Goal: Transaction & Acquisition: Purchase product/service

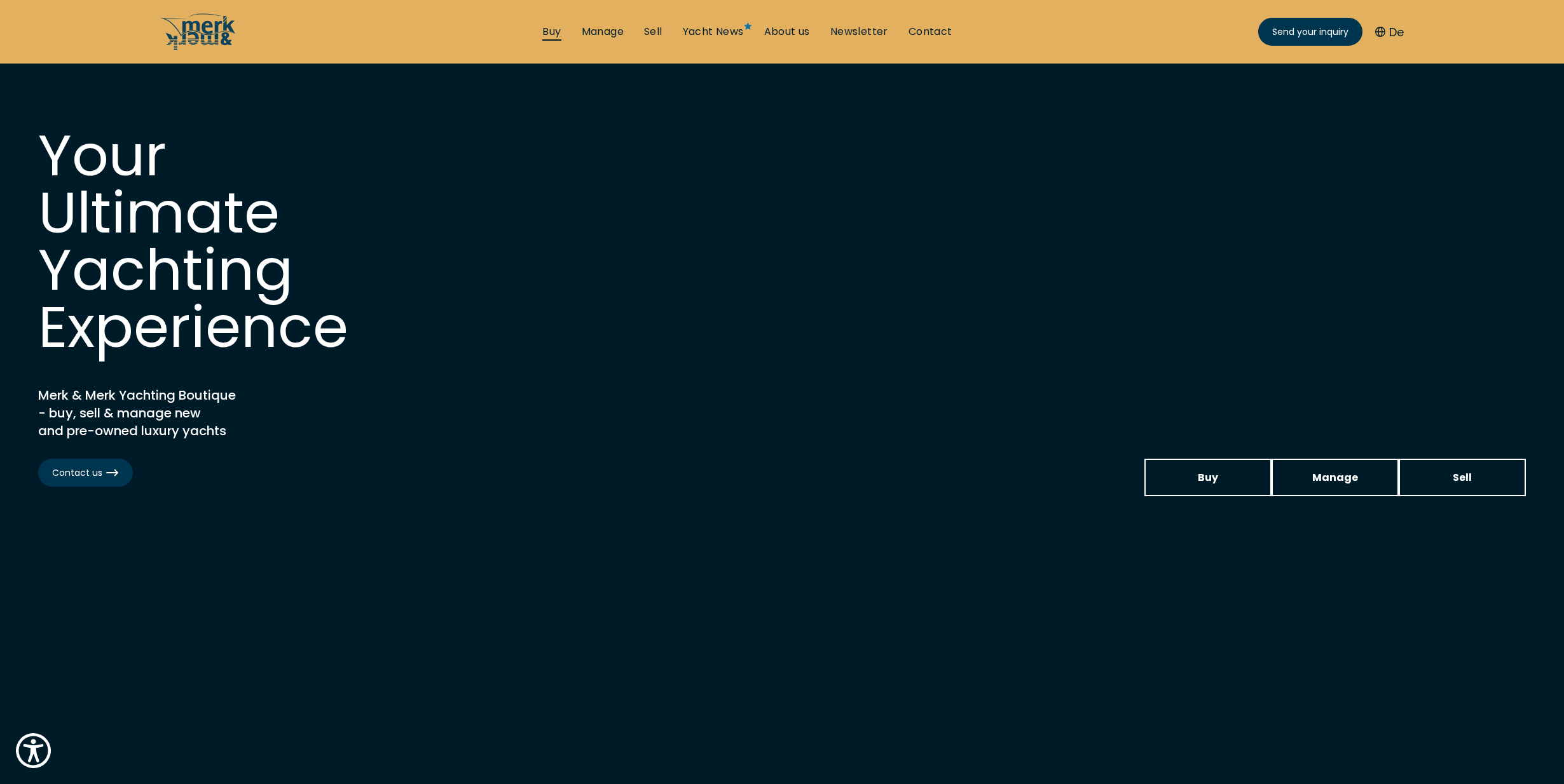
click at [556, 29] on link "Buy" at bounding box center [551, 31] width 19 height 14
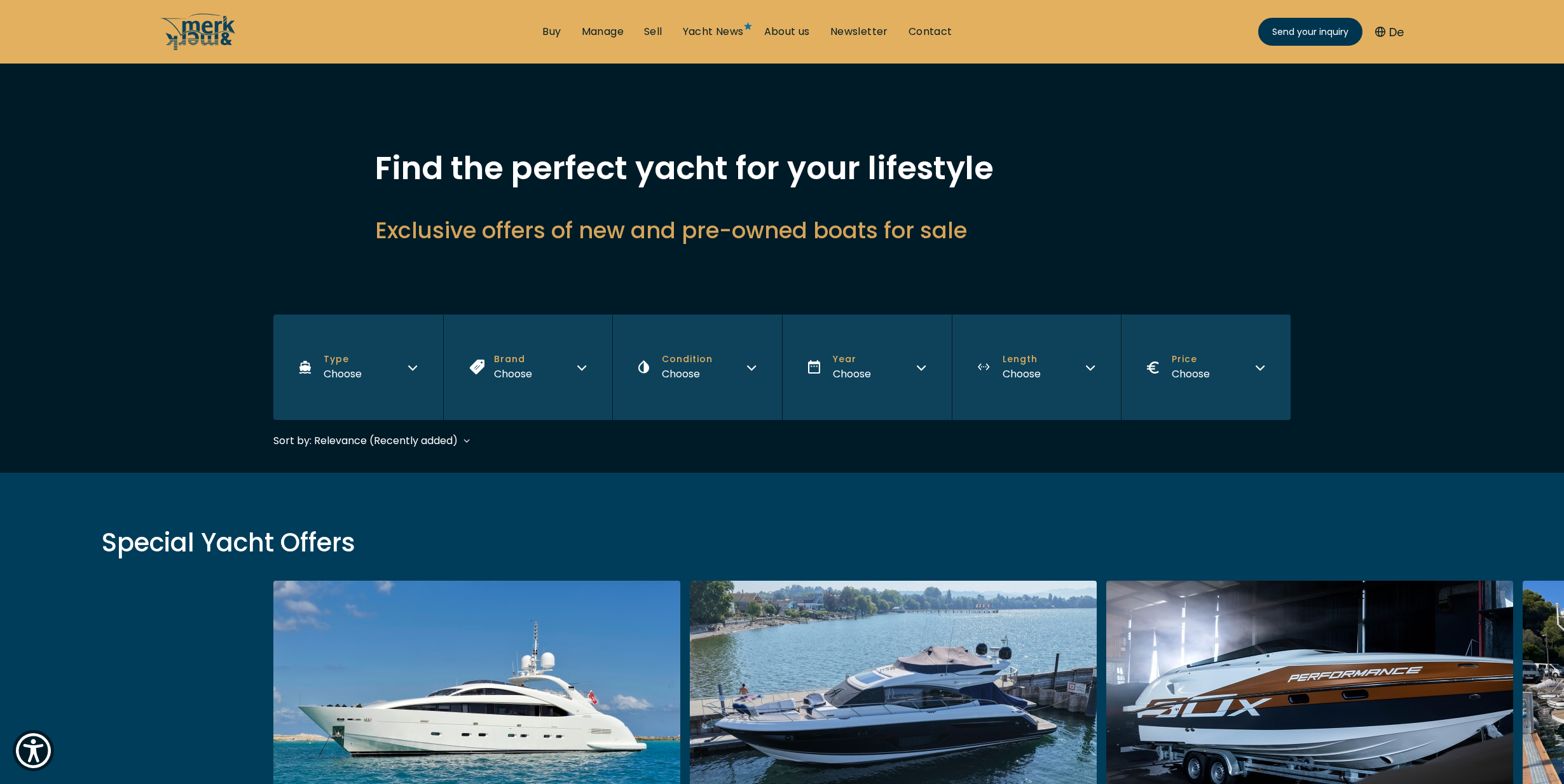
scroll to position [79, 0]
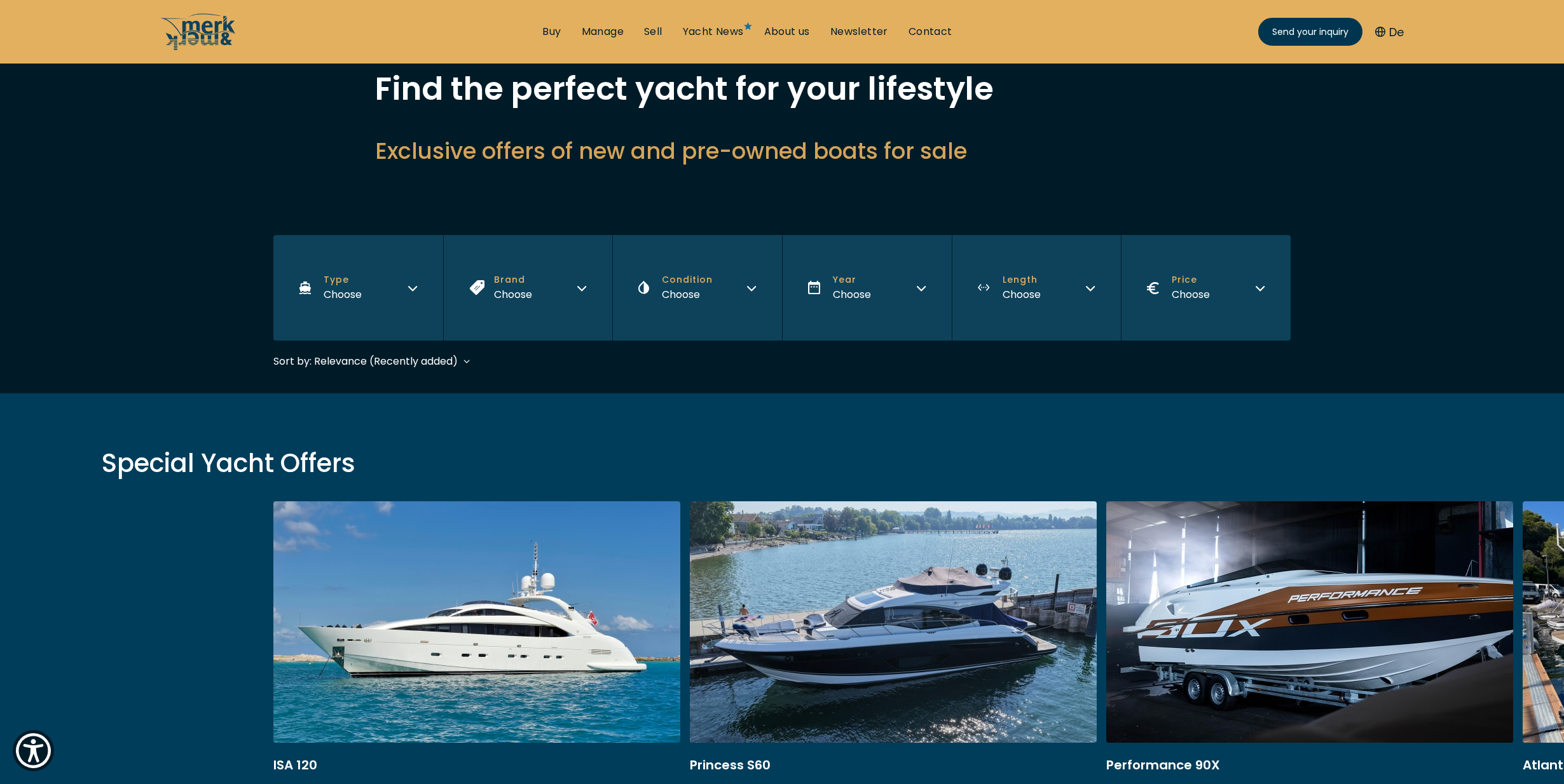
click at [576, 275] on button "Brand Choose" at bounding box center [528, 287] width 169 height 105
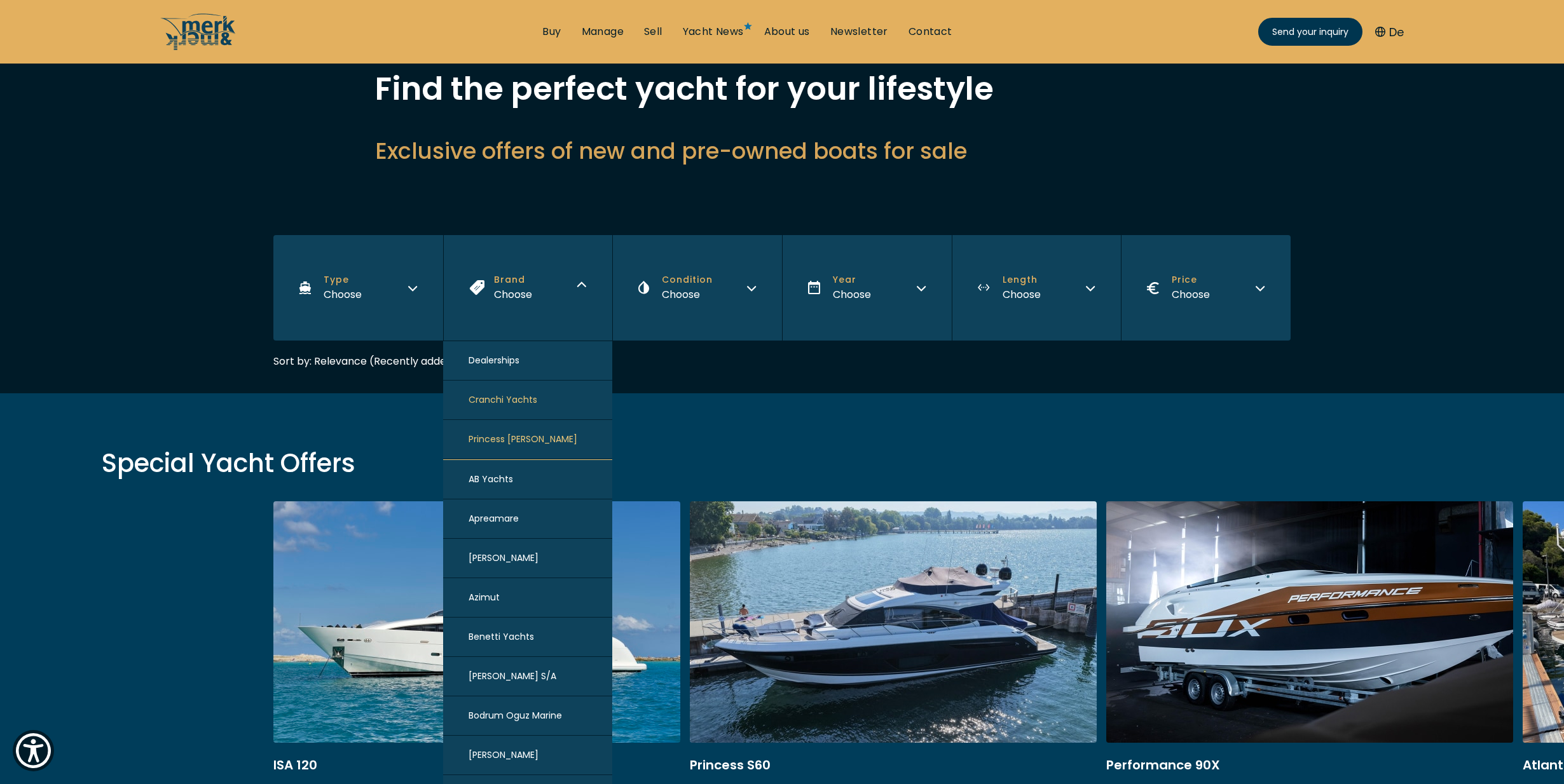
click at [577, 285] on icon "button" at bounding box center [581, 286] width 10 height 10
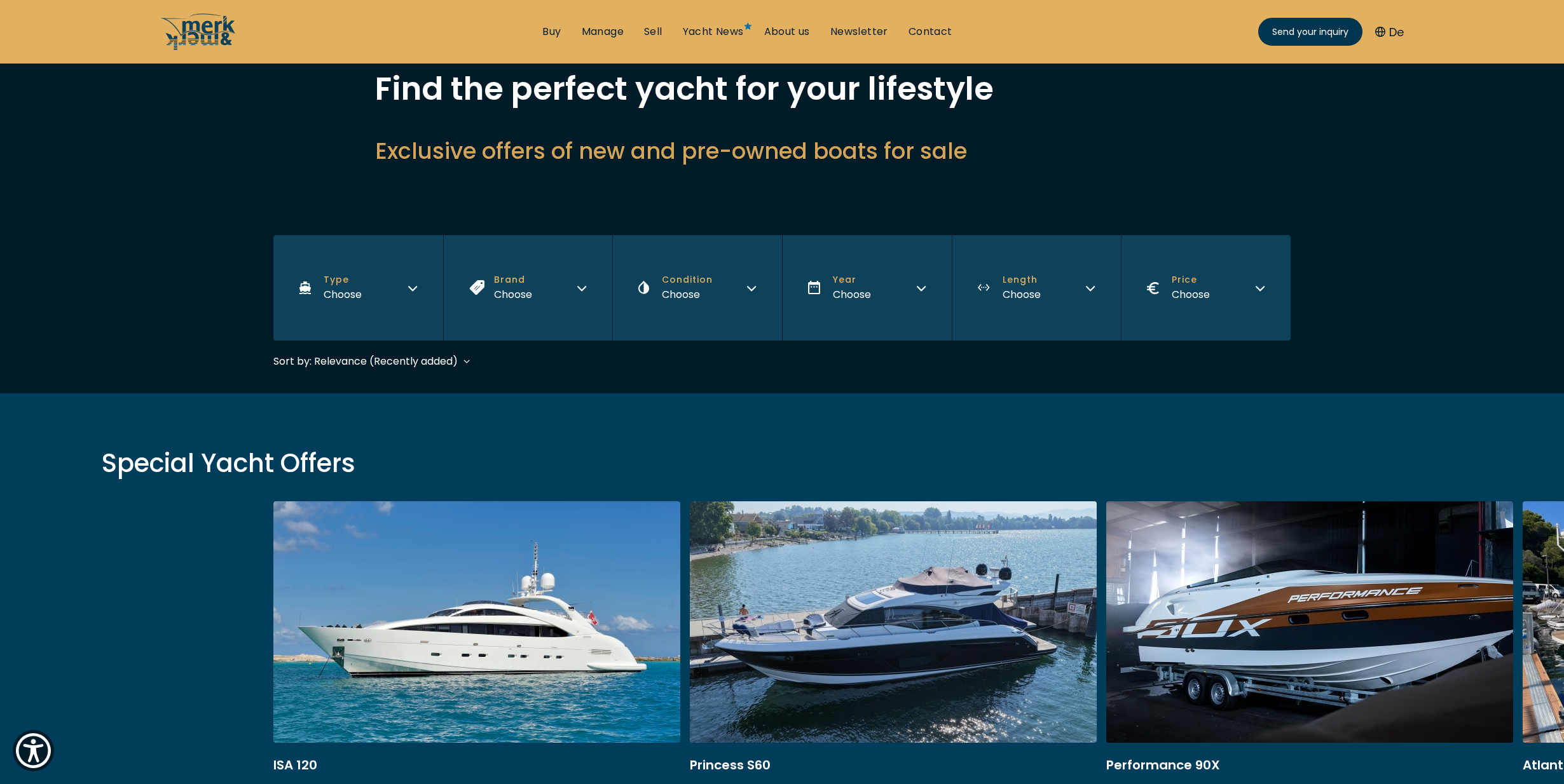
click at [408, 297] on button "Type Choose" at bounding box center [358, 287] width 169 height 105
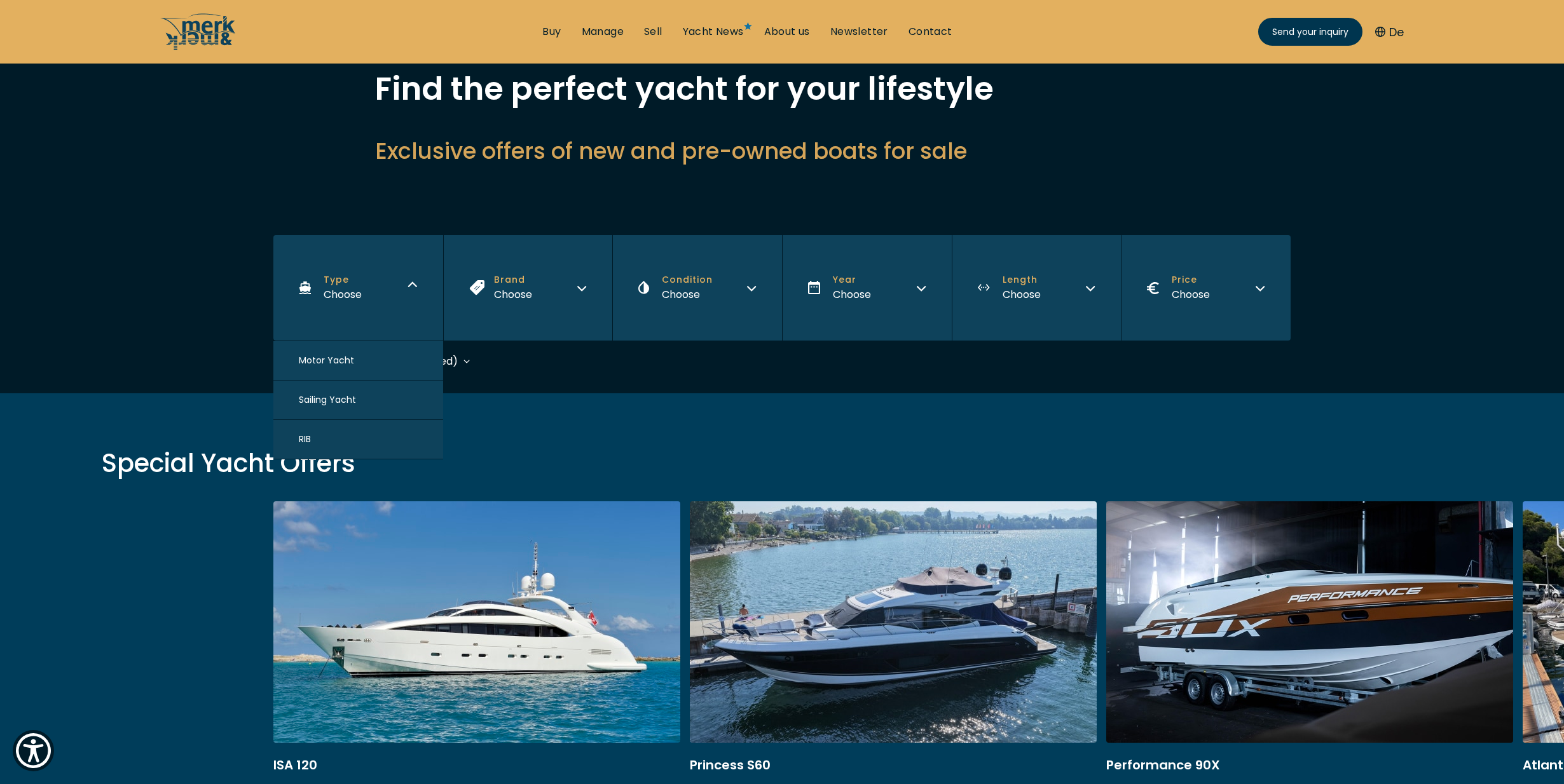
click at [408, 297] on button "Type Choose" at bounding box center [358, 287] width 169 height 105
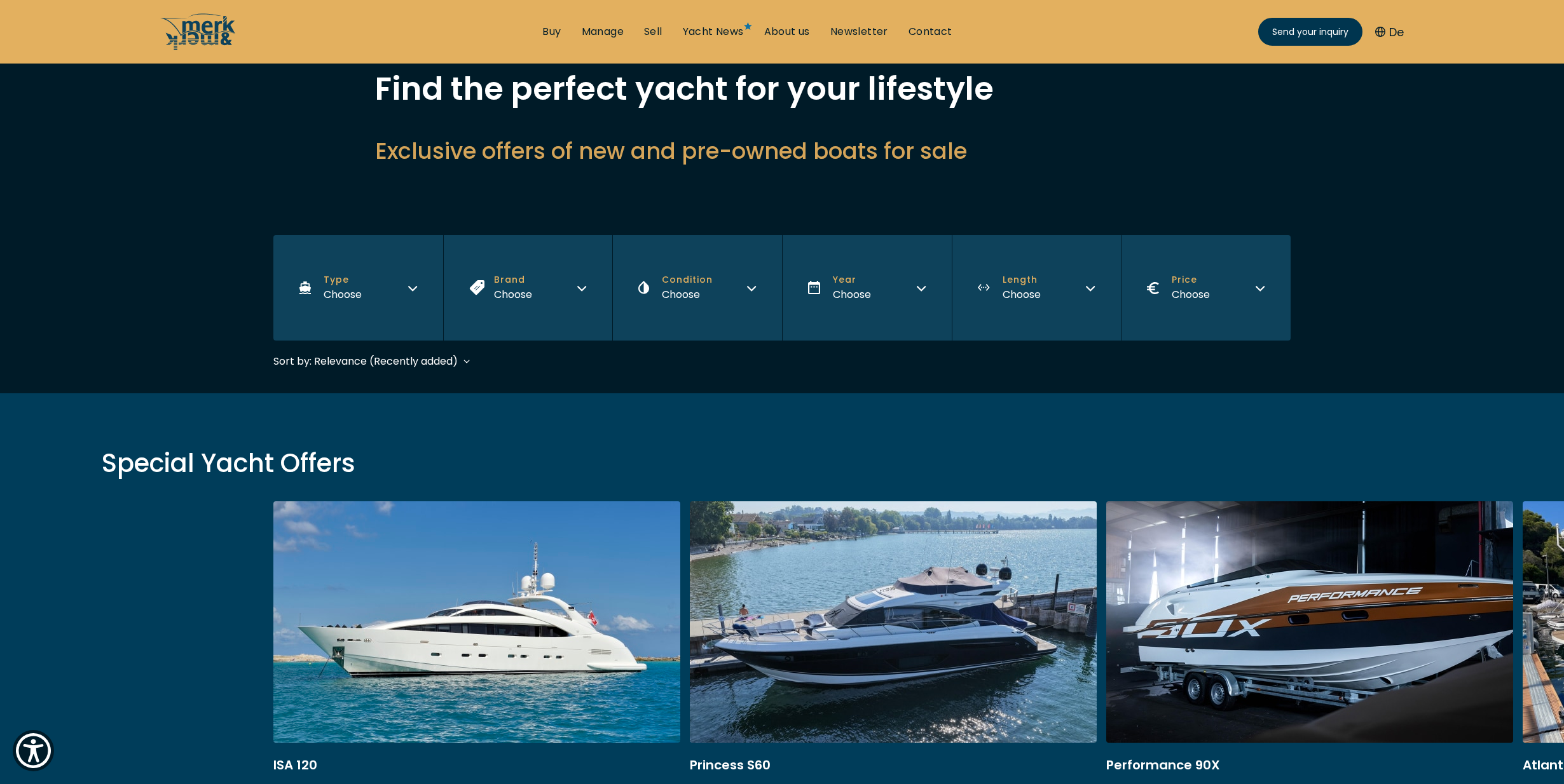
click at [592, 284] on button "Brand Choose" at bounding box center [528, 287] width 169 height 105
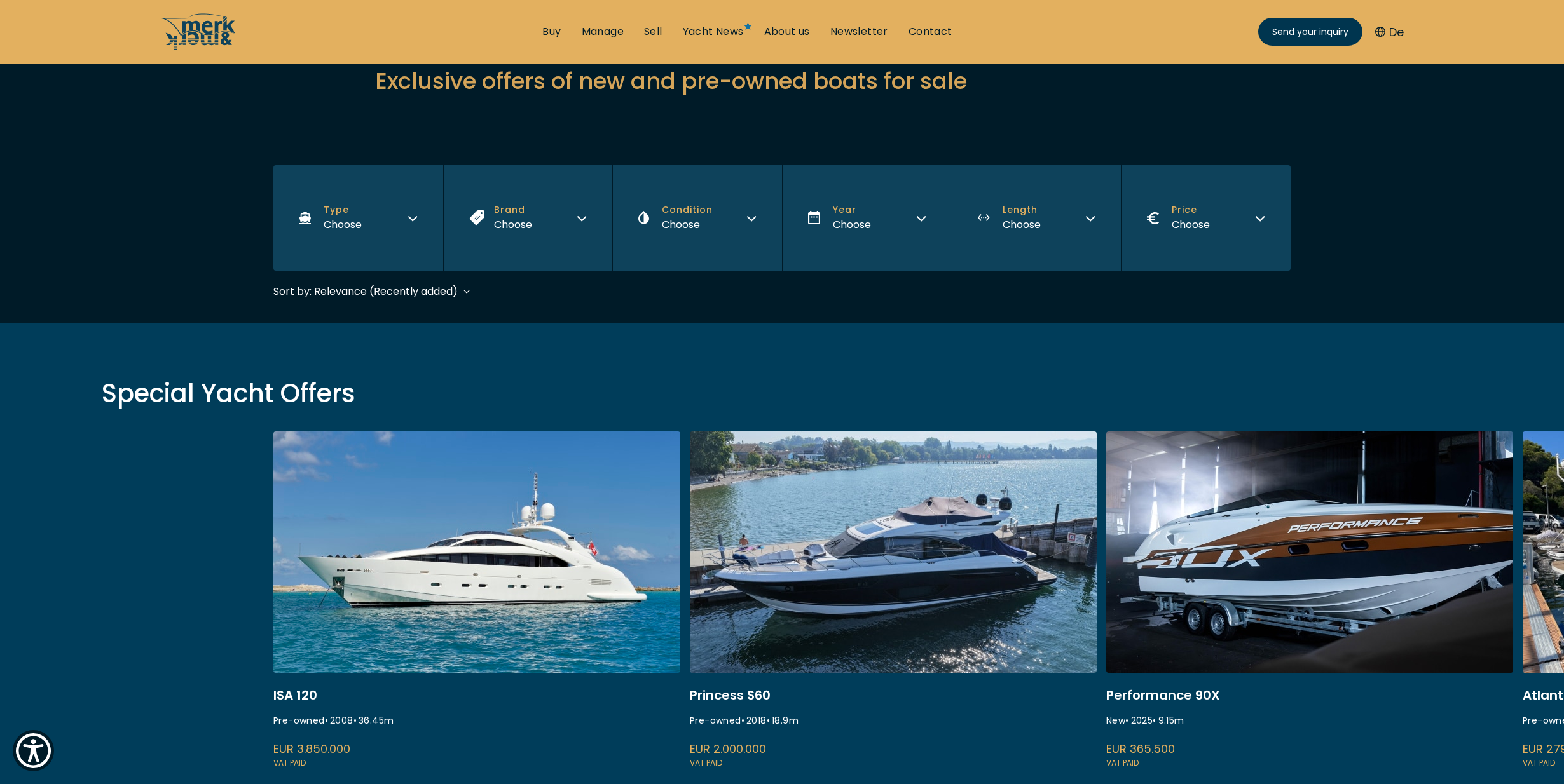
scroll to position [89, 0]
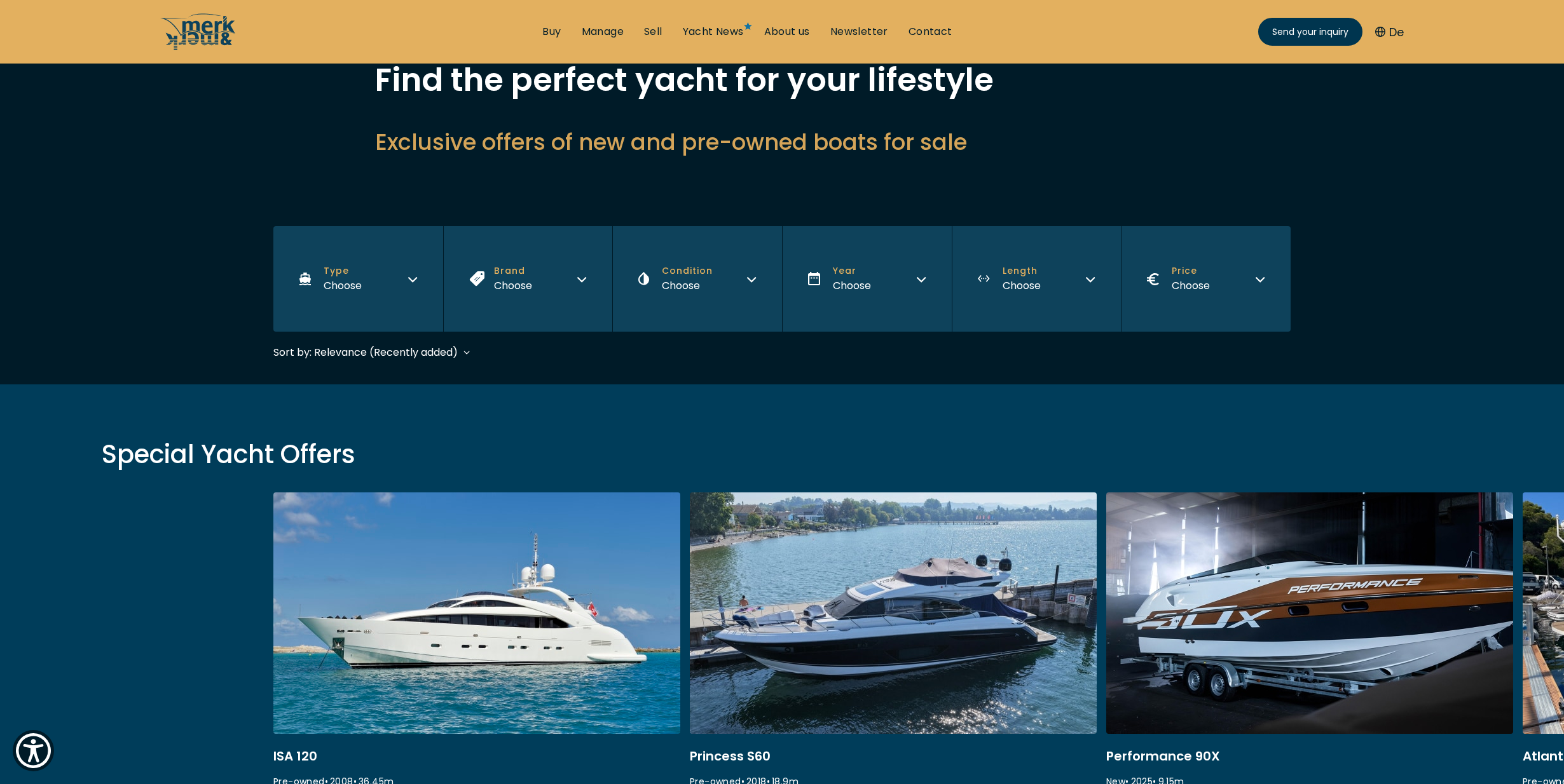
click at [538, 290] on button "Brand Choose" at bounding box center [528, 279] width 169 height 105
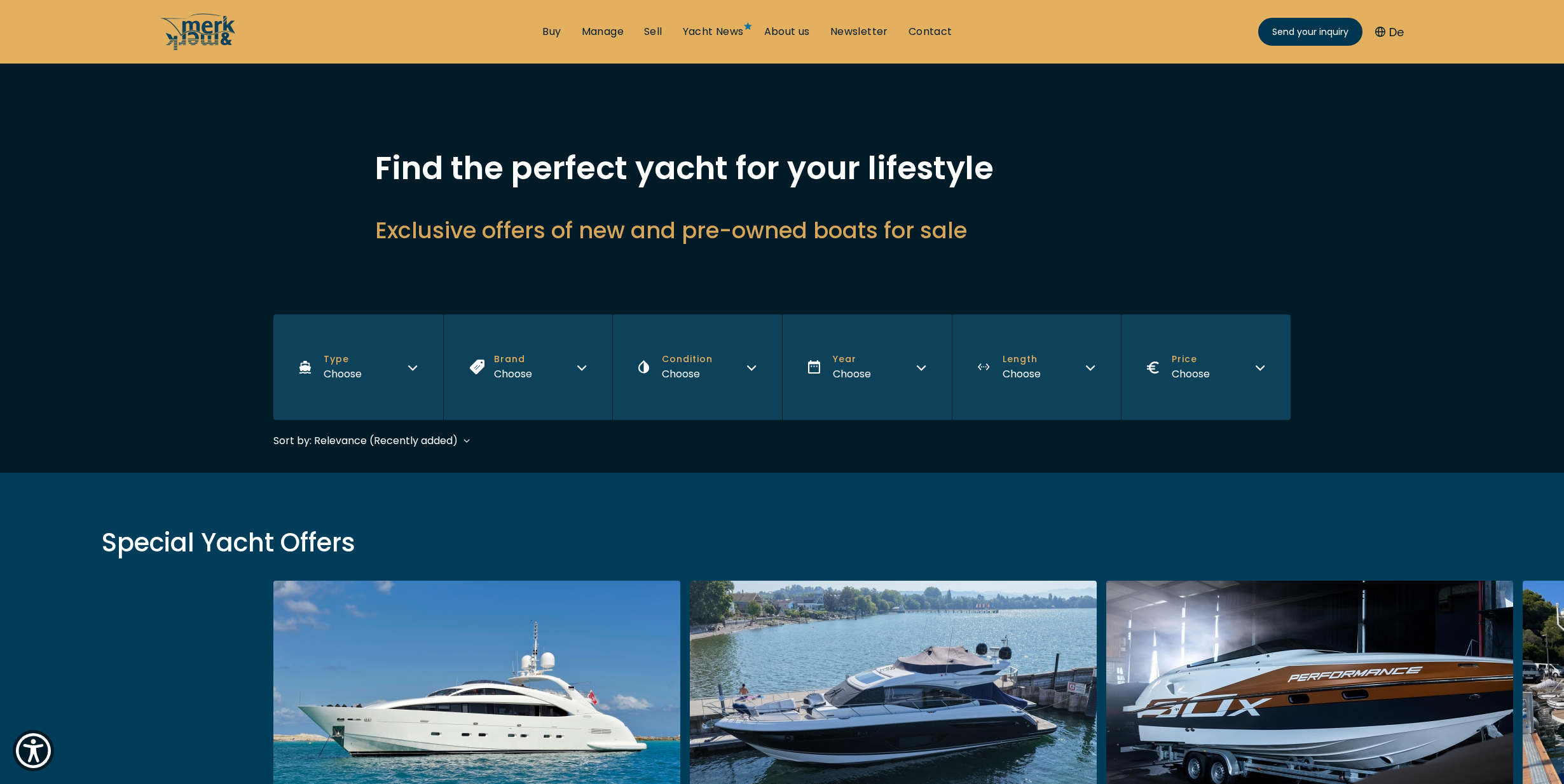
click at [565, 376] on button "Brand Choose" at bounding box center [528, 367] width 169 height 105
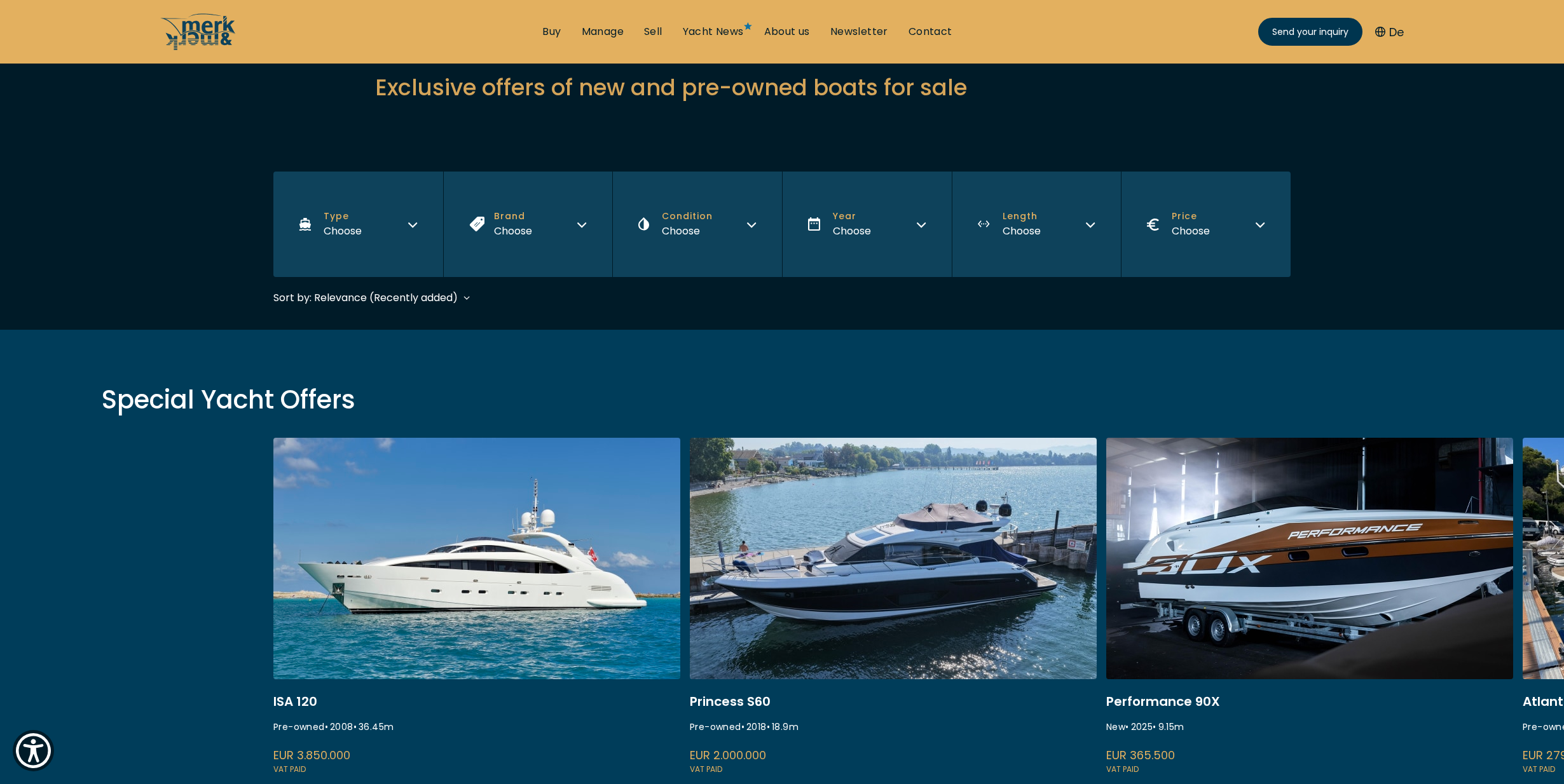
scroll to position [175, 0]
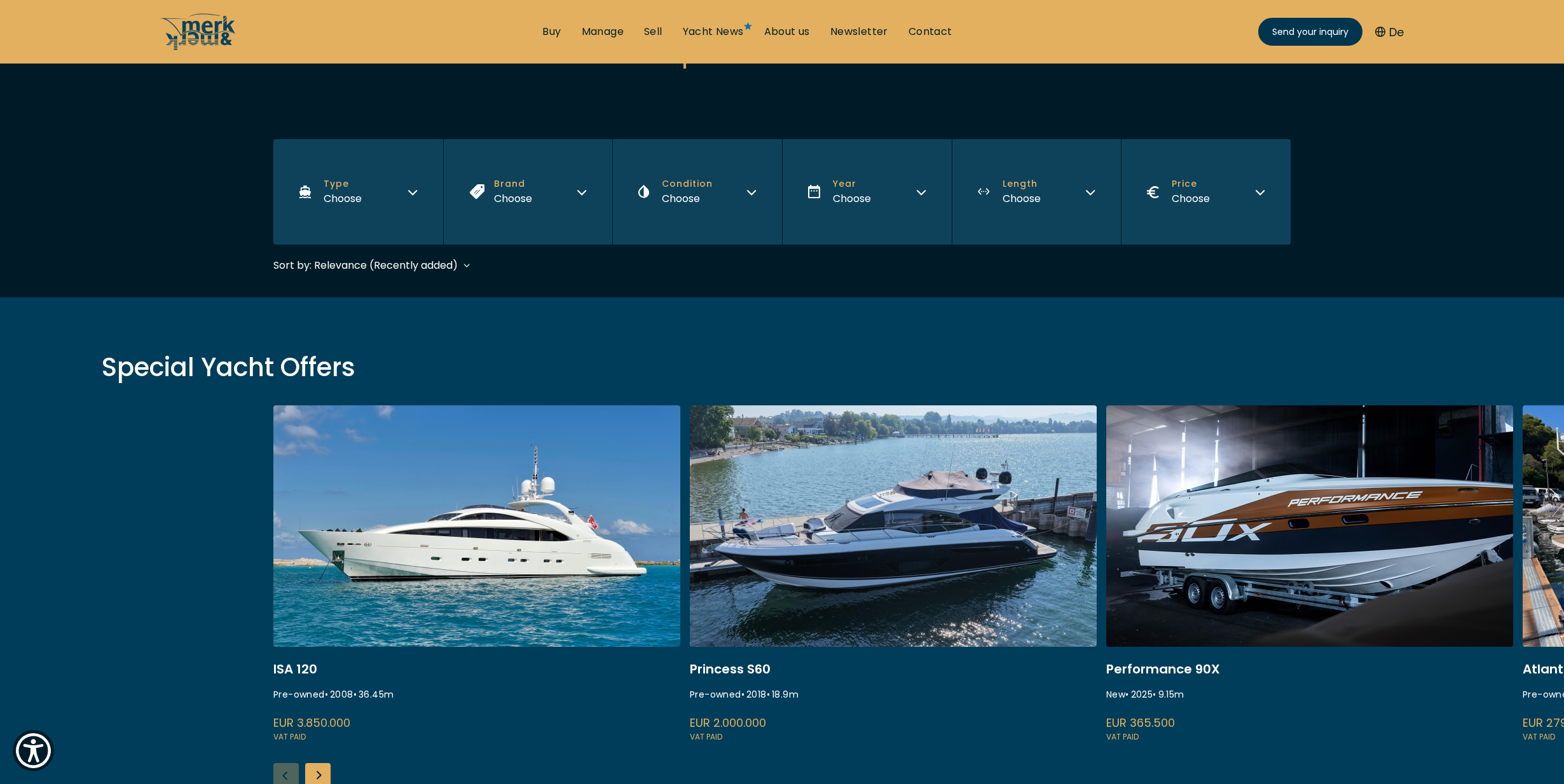
click at [747, 191] on icon "button" at bounding box center [751, 190] width 10 height 10
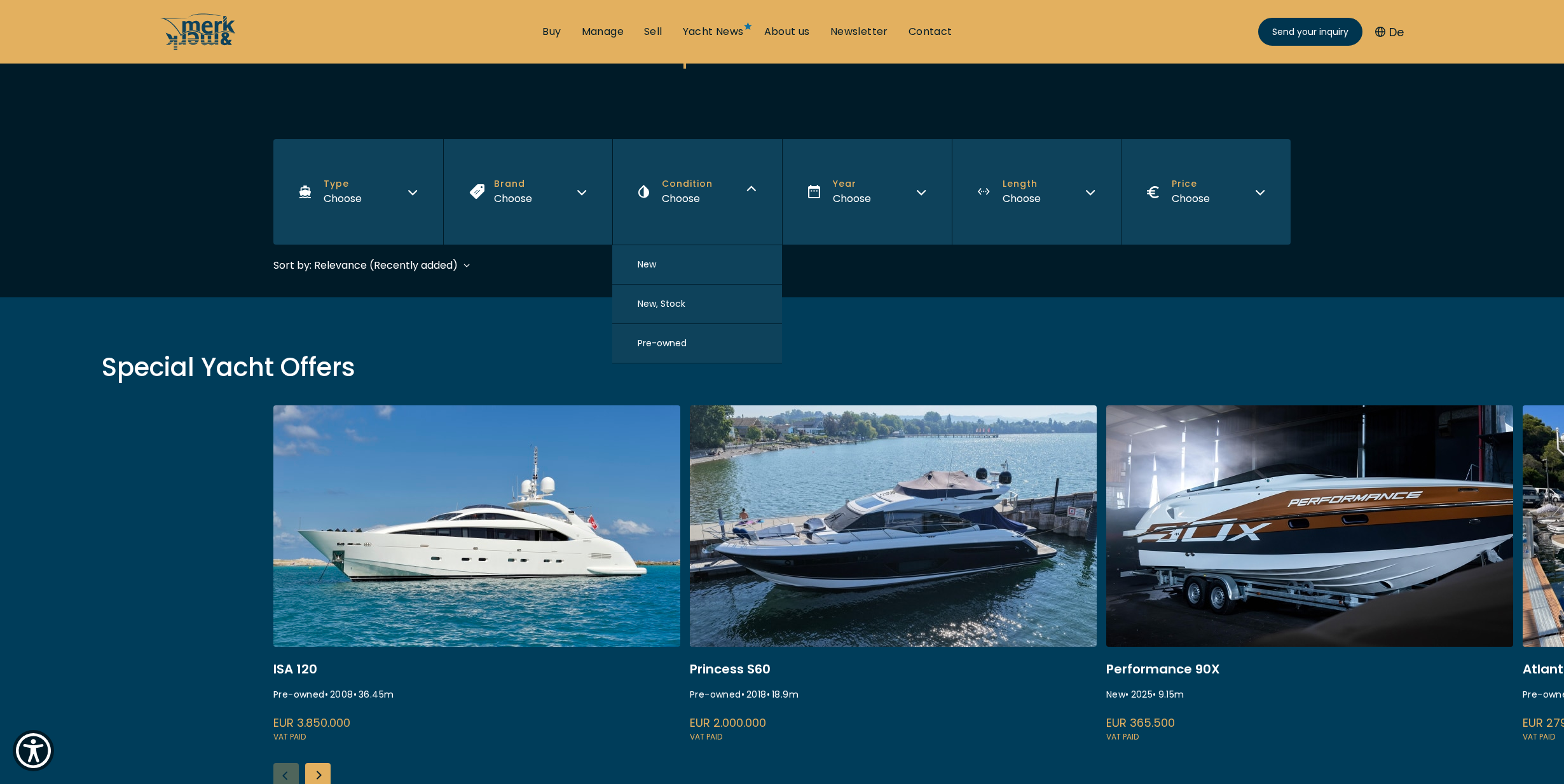
click at [747, 191] on icon "button" at bounding box center [751, 190] width 10 height 10
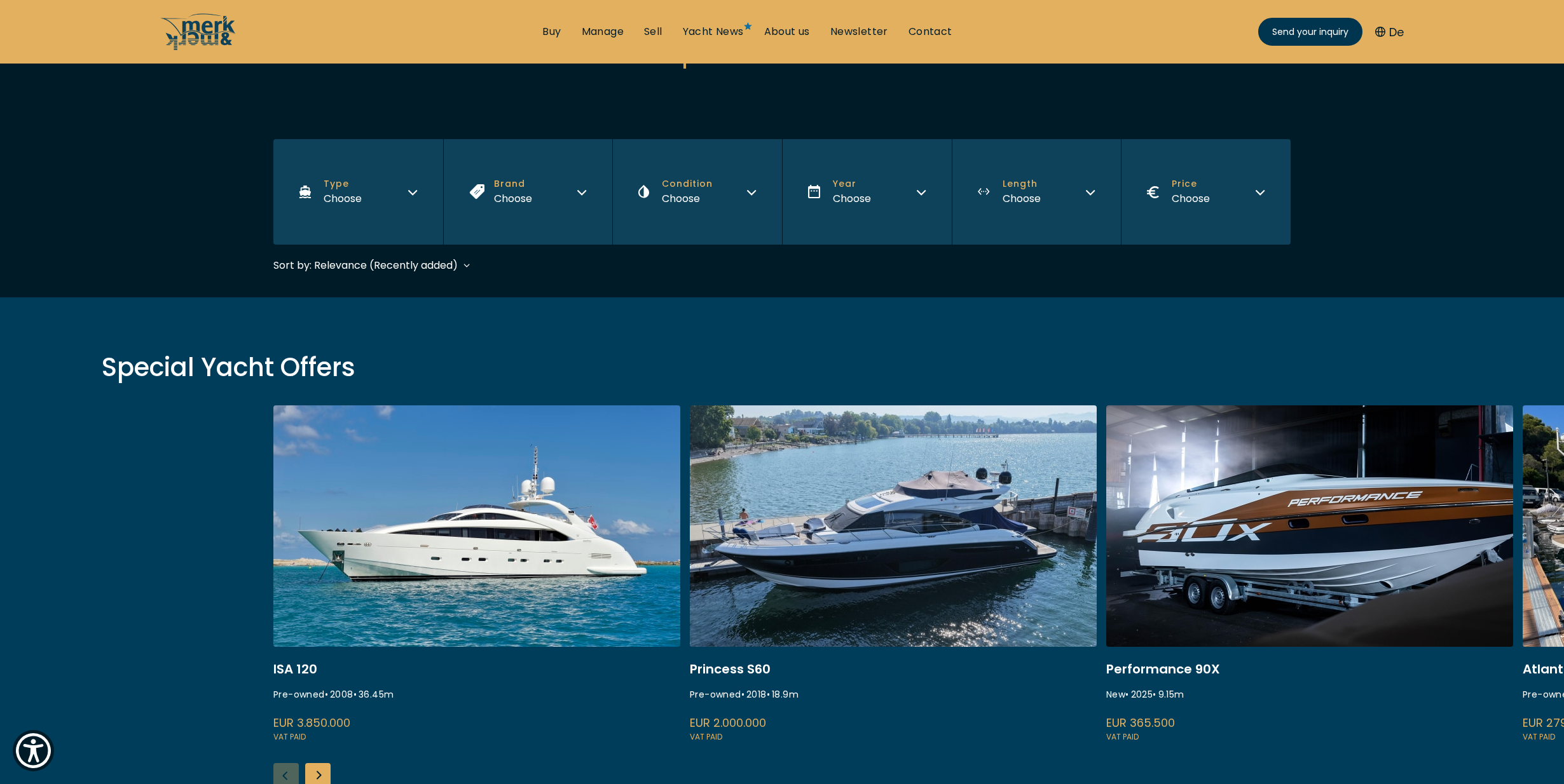
click at [909, 185] on button "Year Choose" at bounding box center [866, 191] width 169 height 105
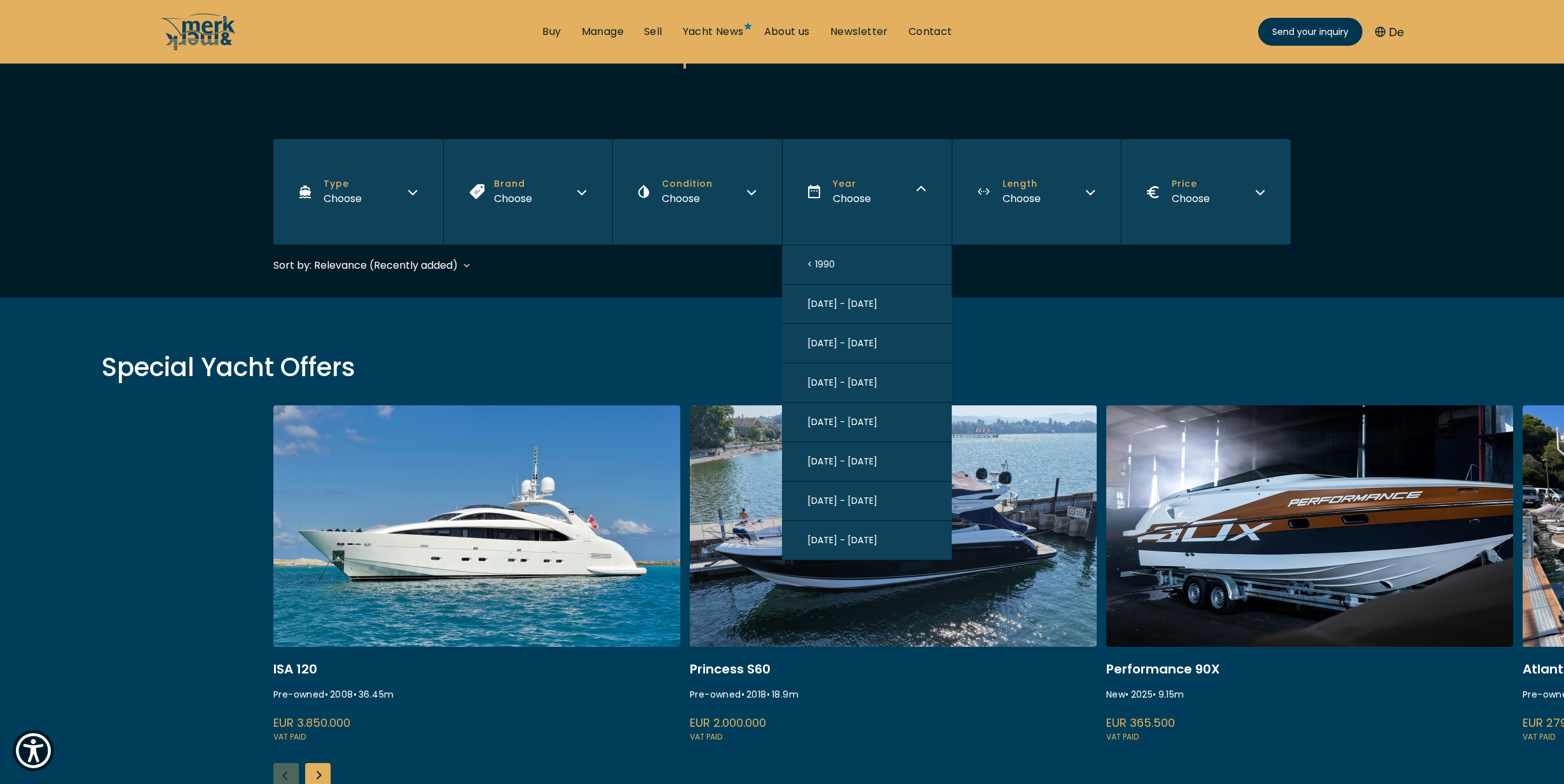
click at [909, 186] on button "Year Choose" at bounding box center [866, 191] width 169 height 105
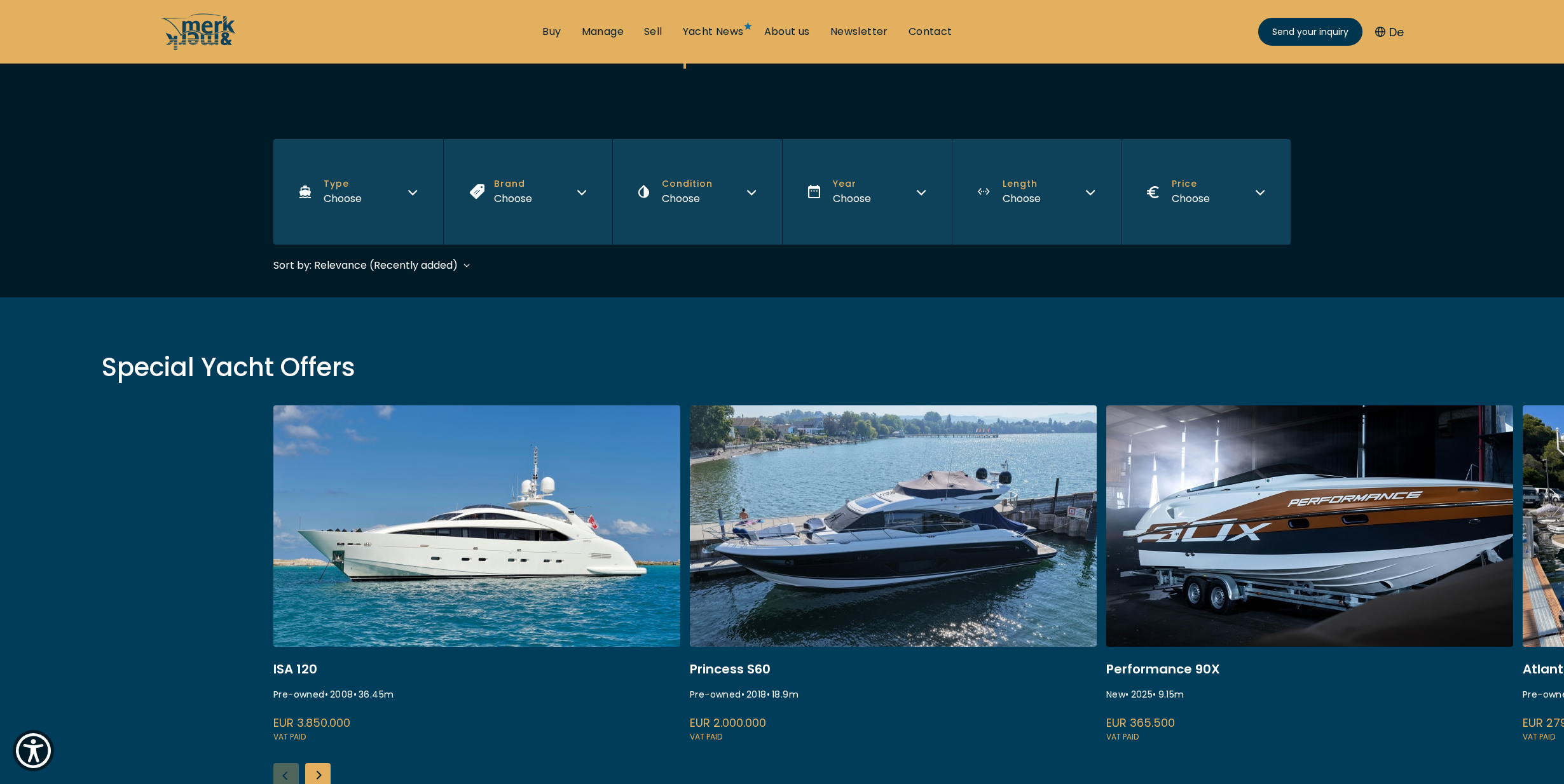
click at [580, 190] on icon "button" at bounding box center [581, 190] width 10 height 10
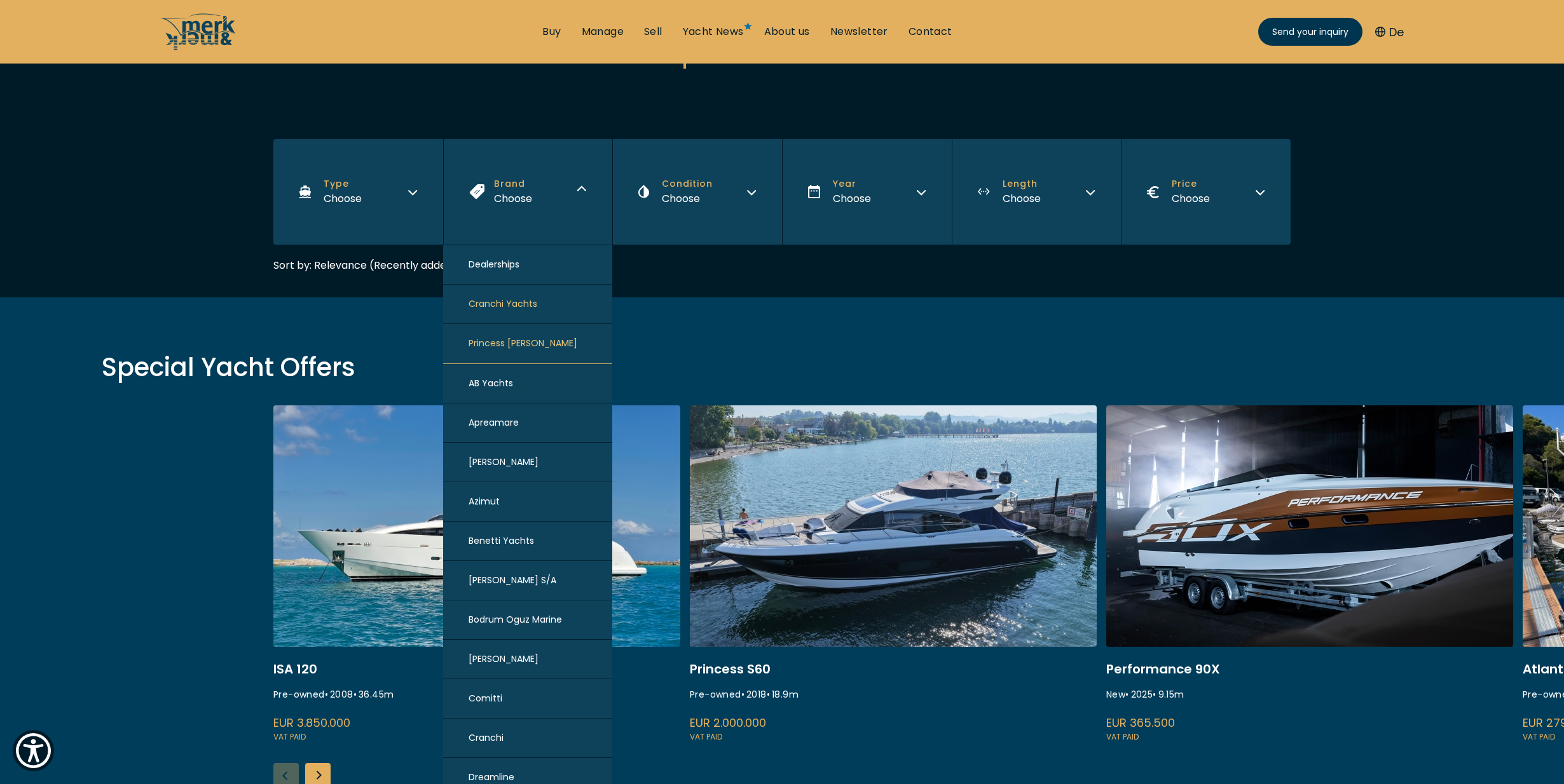
click at [580, 190] on icon "button" at bounding box center [581, 190] width 10 height 10
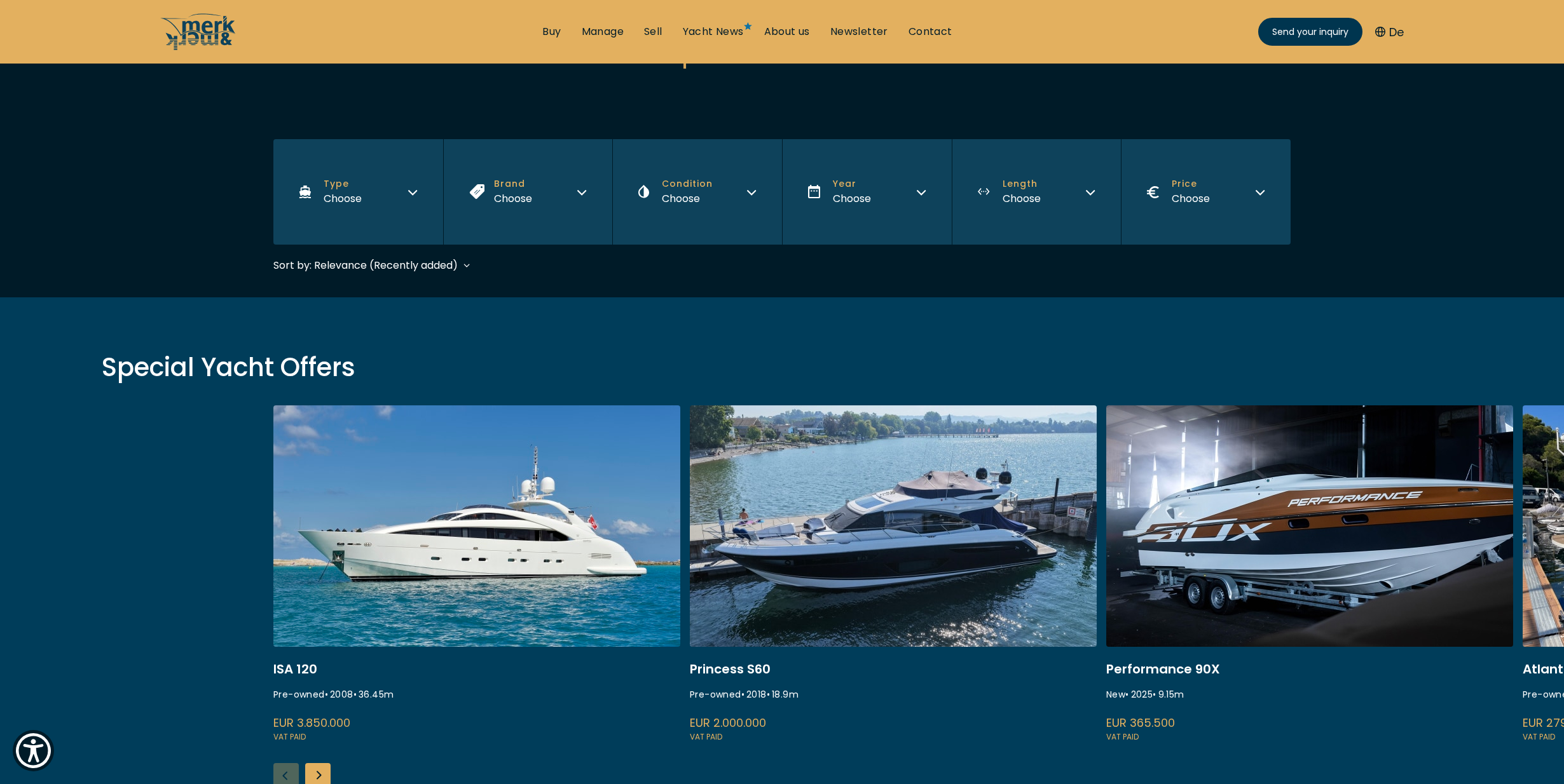
click at [401, 198] on button "Type Choose" at bounding box center [358, 191] width 169 height 105
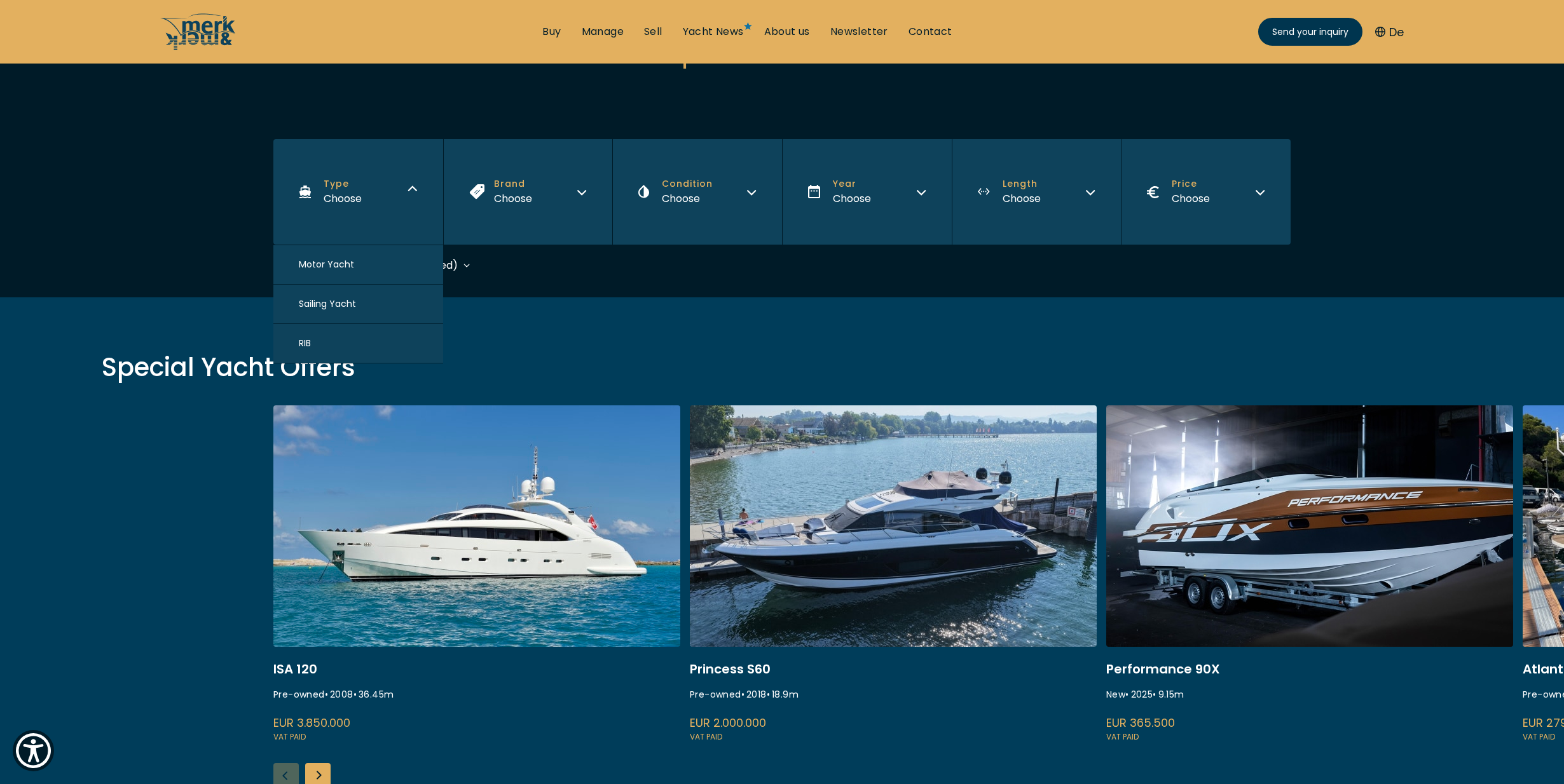
click at [401, 198] on button "Type Choose" at bounding box center [358, 191] width 169 height 105
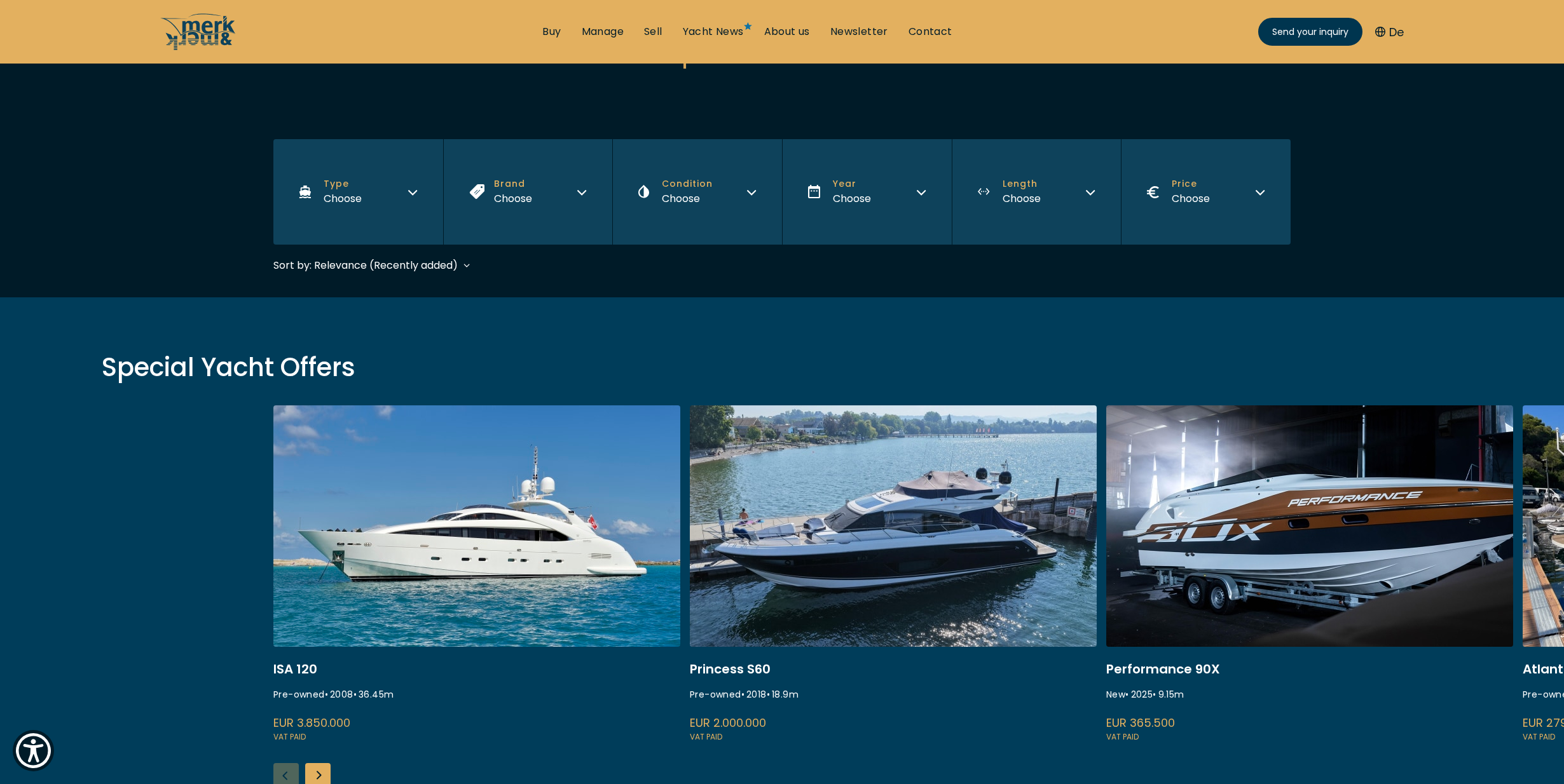
click at [553, 194] on button "Brand Choose" at bounding box center [528, 191] width 169 height 105
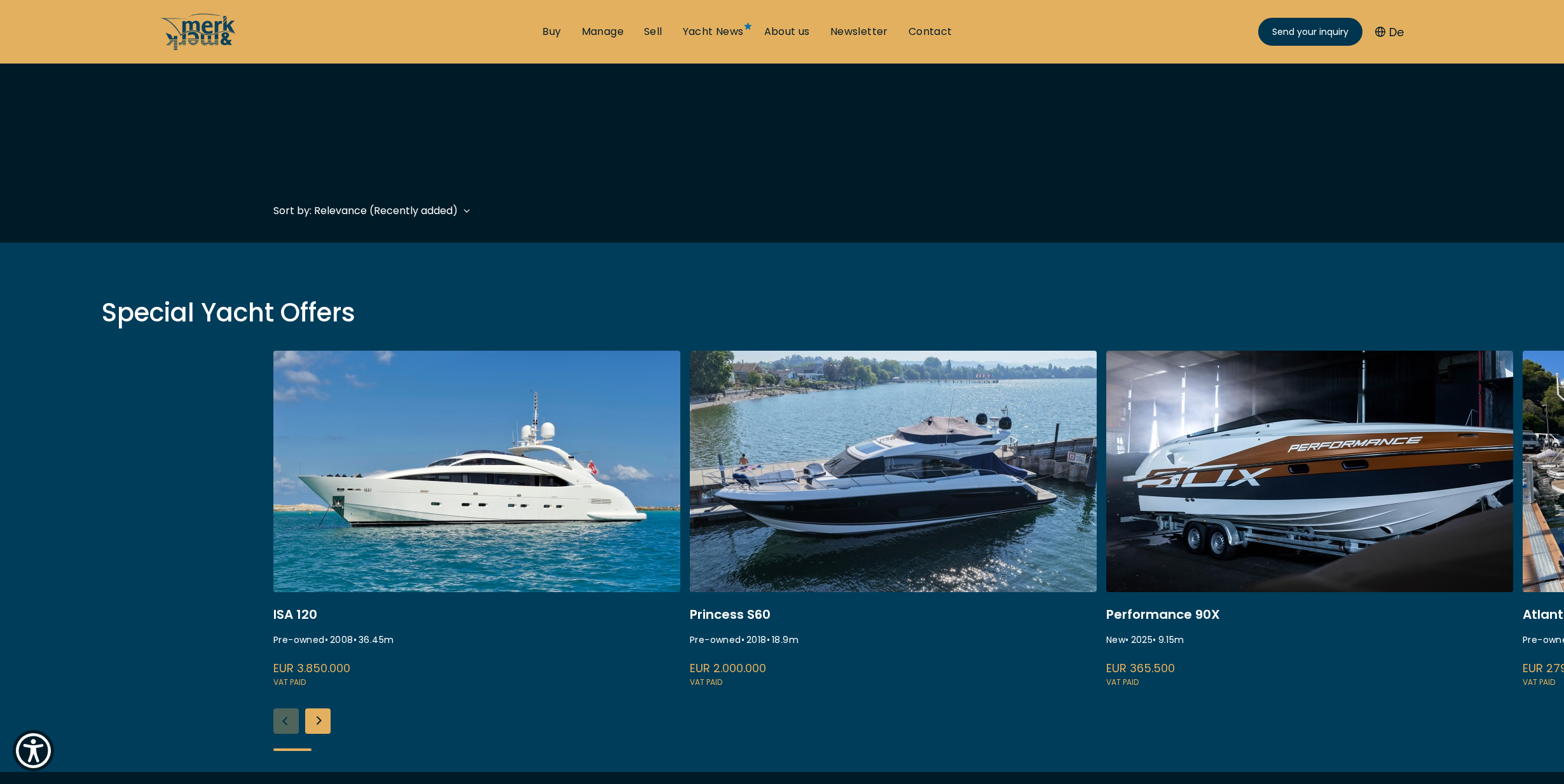
scroll to position [44, 0]
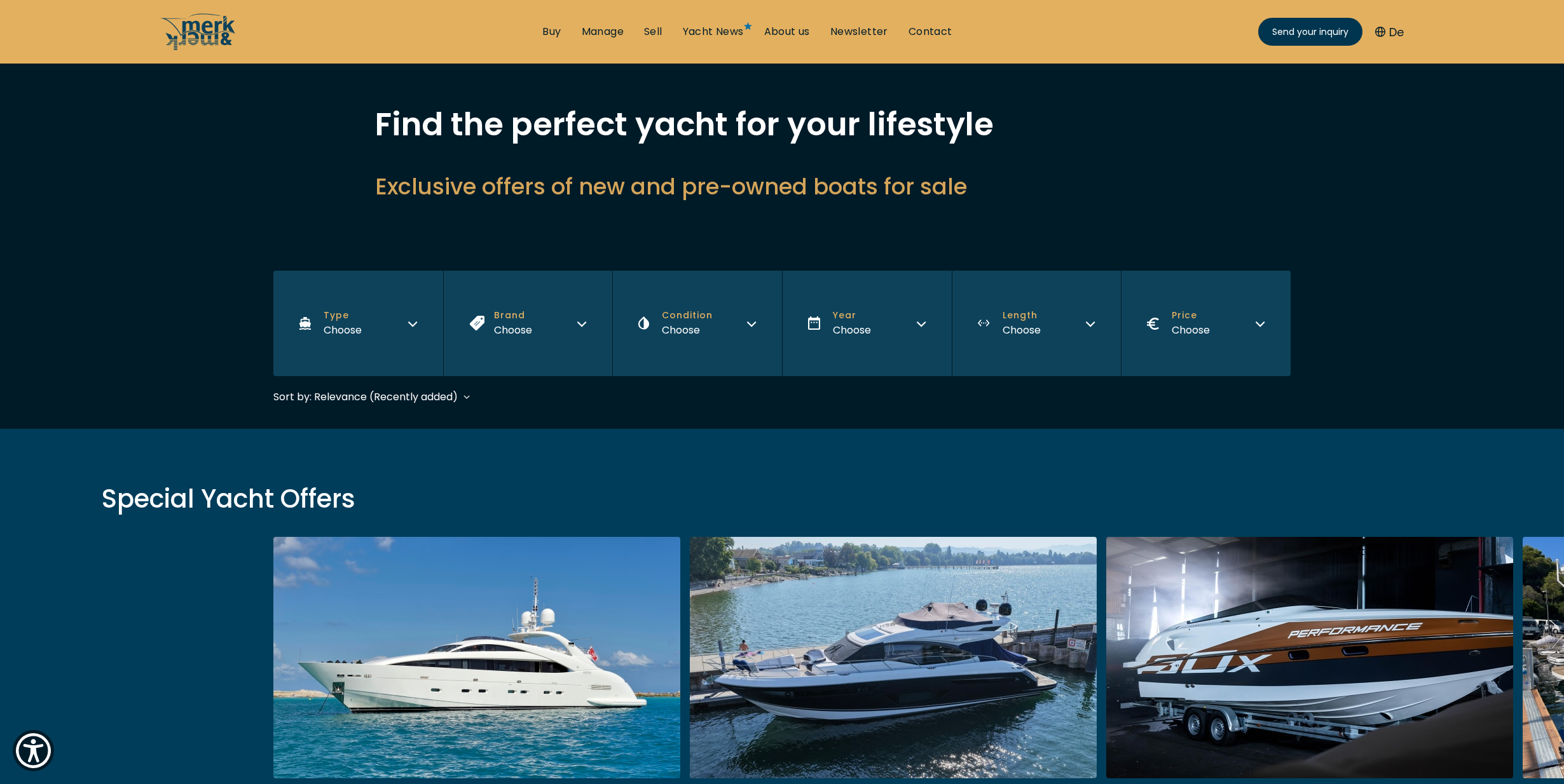
click at [571, 324] on button "Brand Choose" at bounding box center [528, 323] width 169 height 105
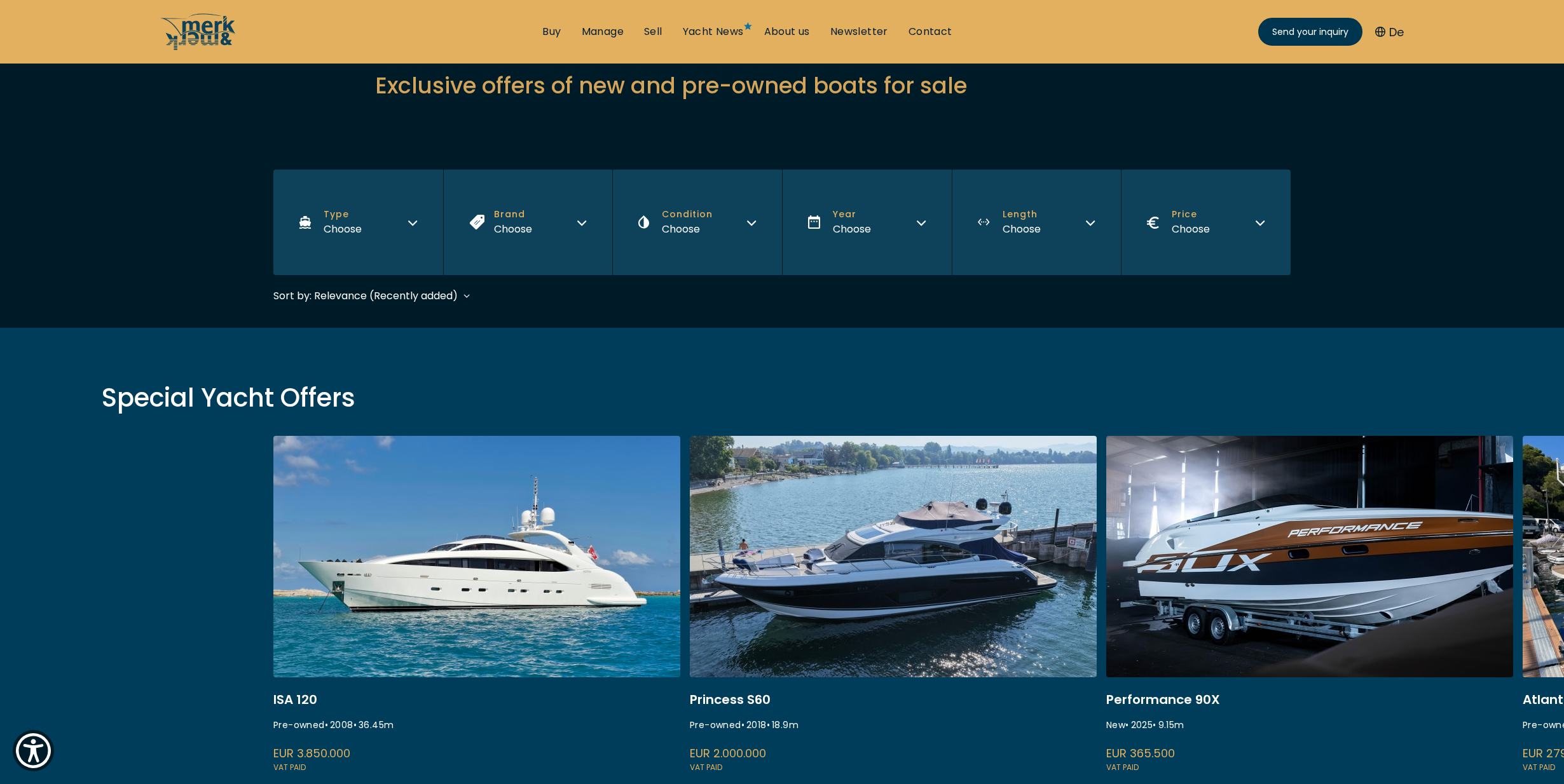
scroll to position [153, 0]
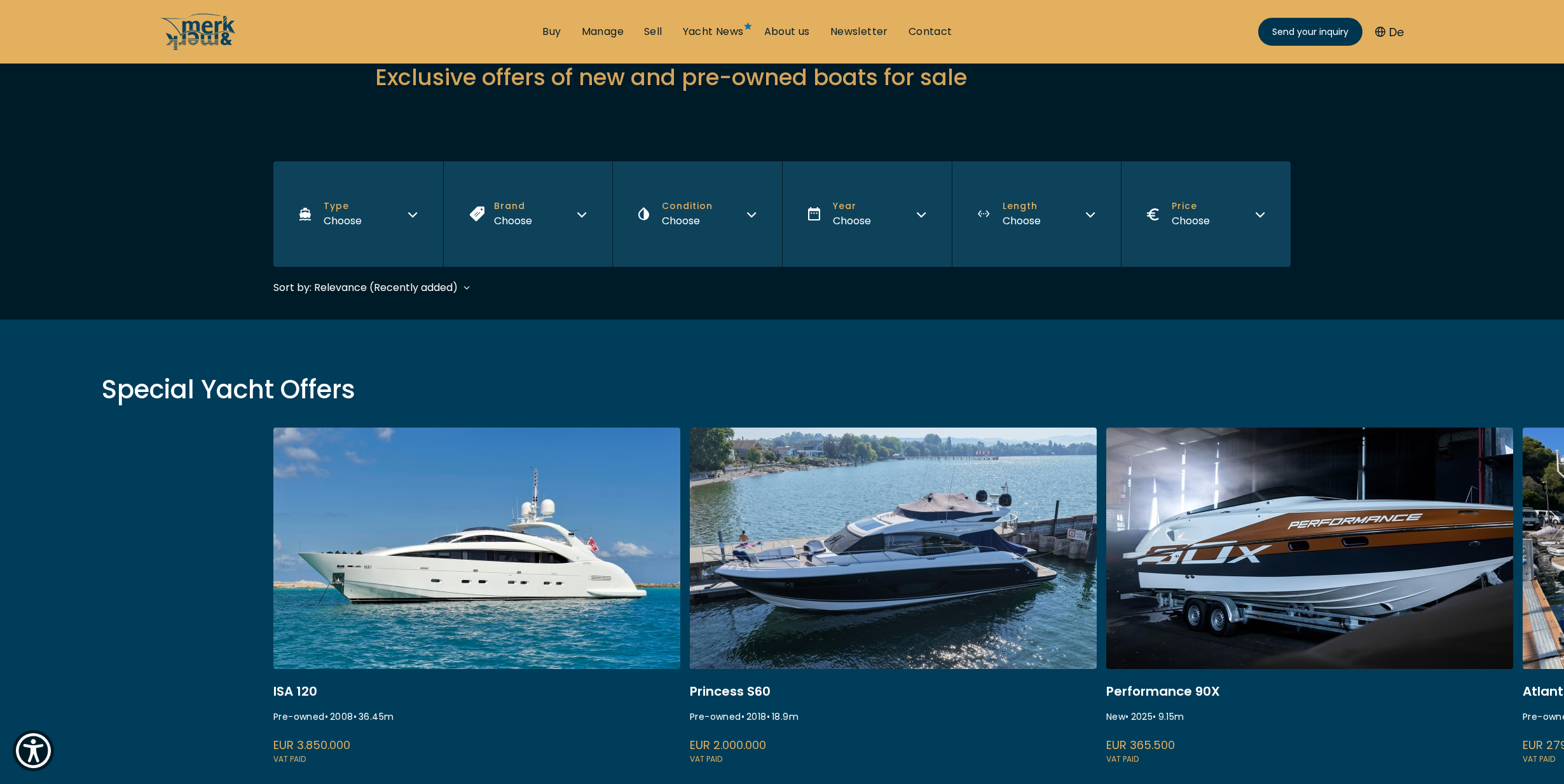
click at [584, 224] on button "Brand Choose" at bounding box center [528, 214] width 169 height 105
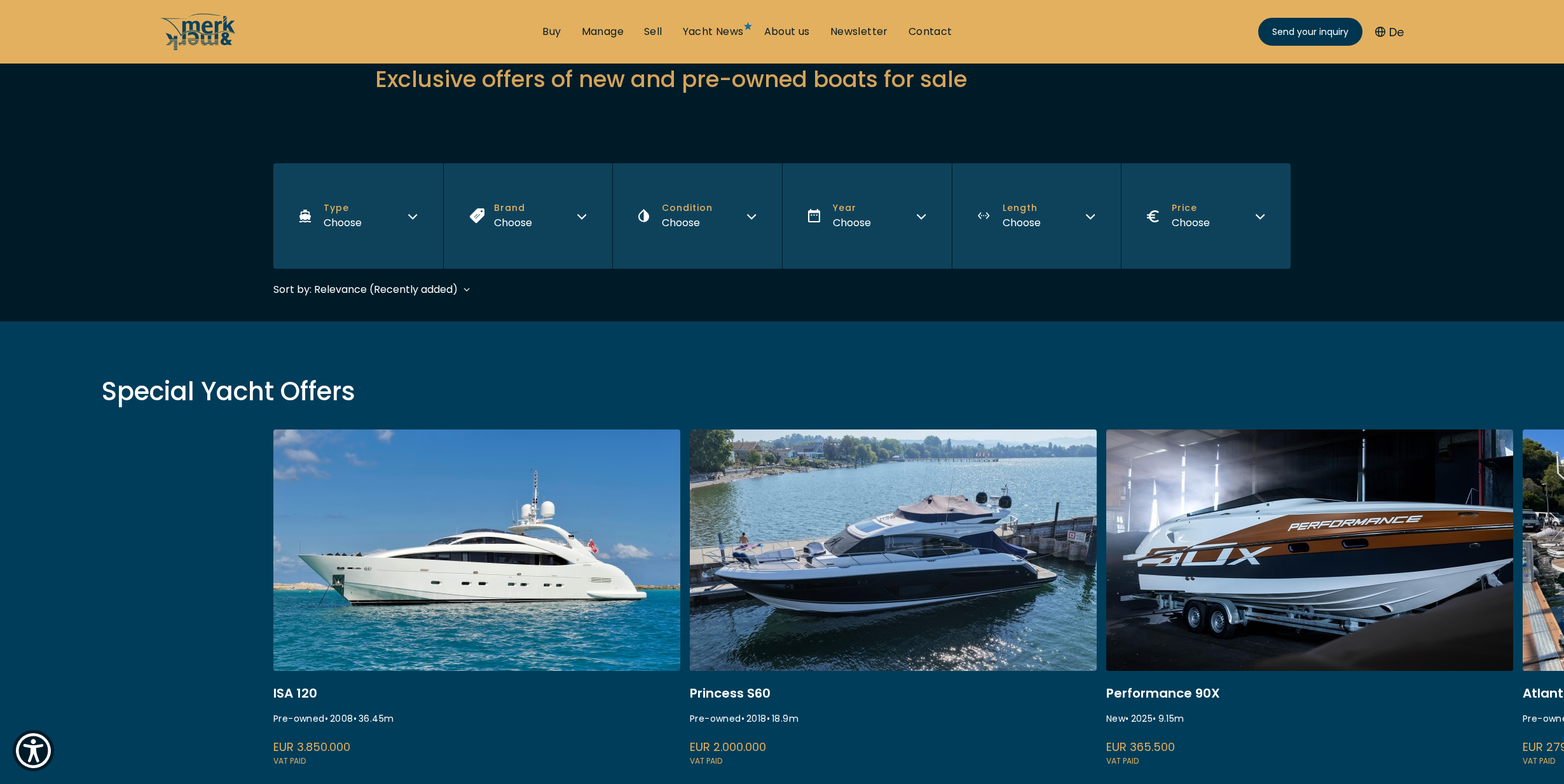
click at [531, 228] on div "Choose" at bounding box center [513, 223] width 38 height 16
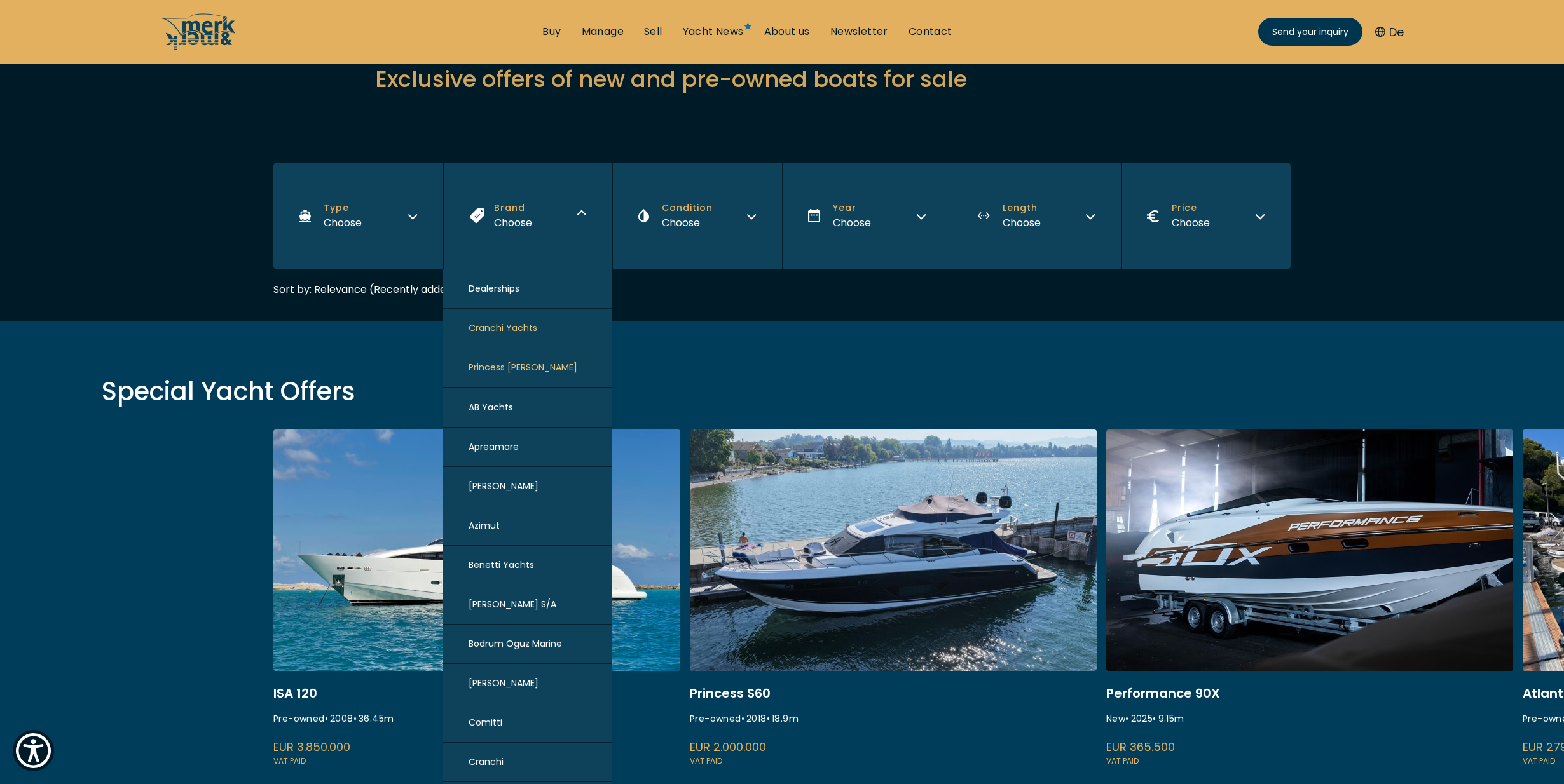
scroll to position [151, 0]
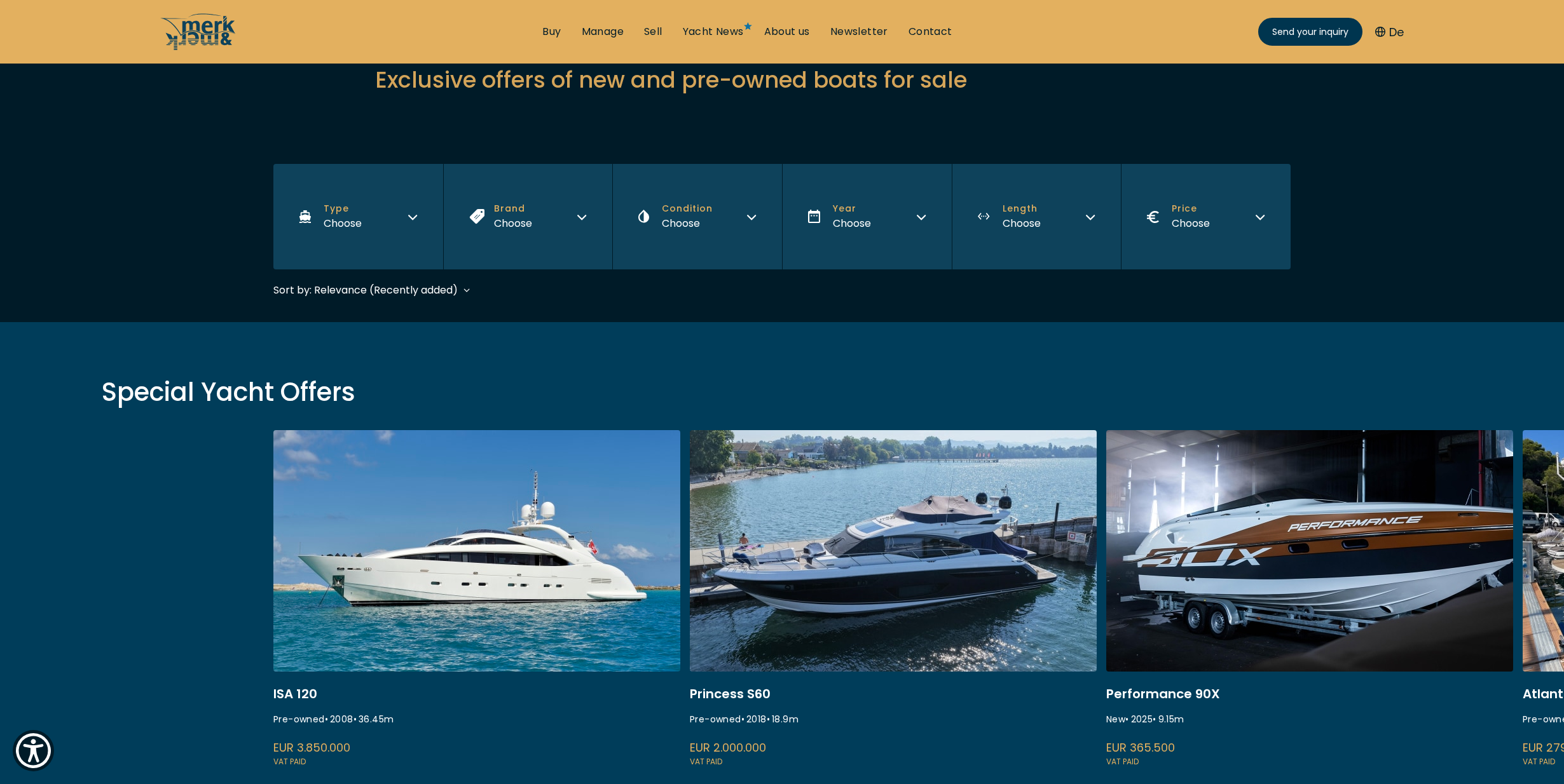
click at [502, 218] on div "Choose" at bounding box center [513, 224] width 38 height 16
click at [727, 207] on button "Condition Choose" at bounding box center [697, 216] width 169 height 105
click at [854, 216] on div "Choose" at bounding box center [852, 224] width 38 height 16
click at [488, 224] on button "Brand Choose" at bounding box center [528, 216] width 169 height 105
click at [373, 226] on button "Type Choose" at bounding box center [358, 216] width 169 height 105
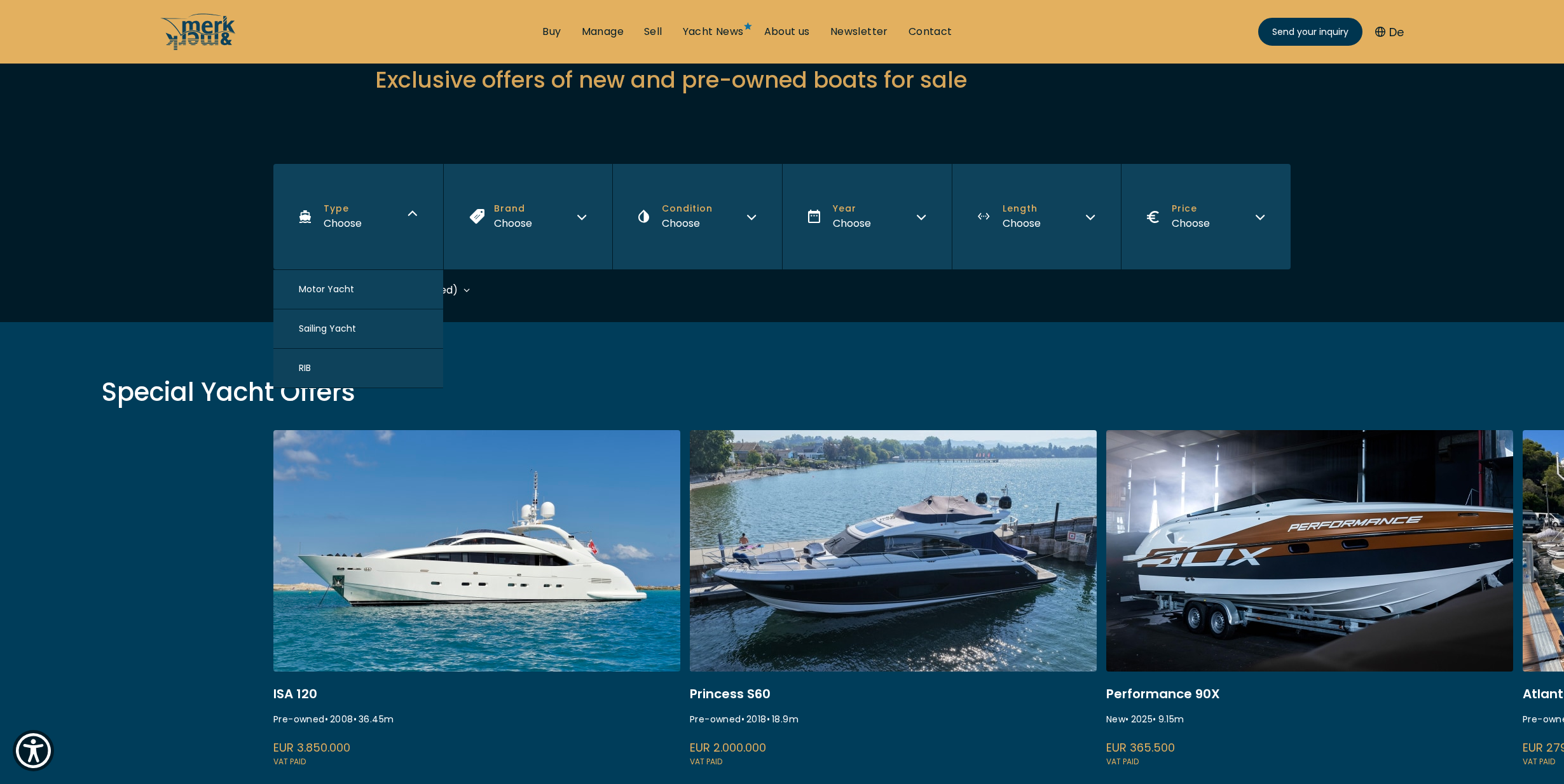
click at [509, 217] on div "Choose" at bounding box center [513, 224] width 38 height 16
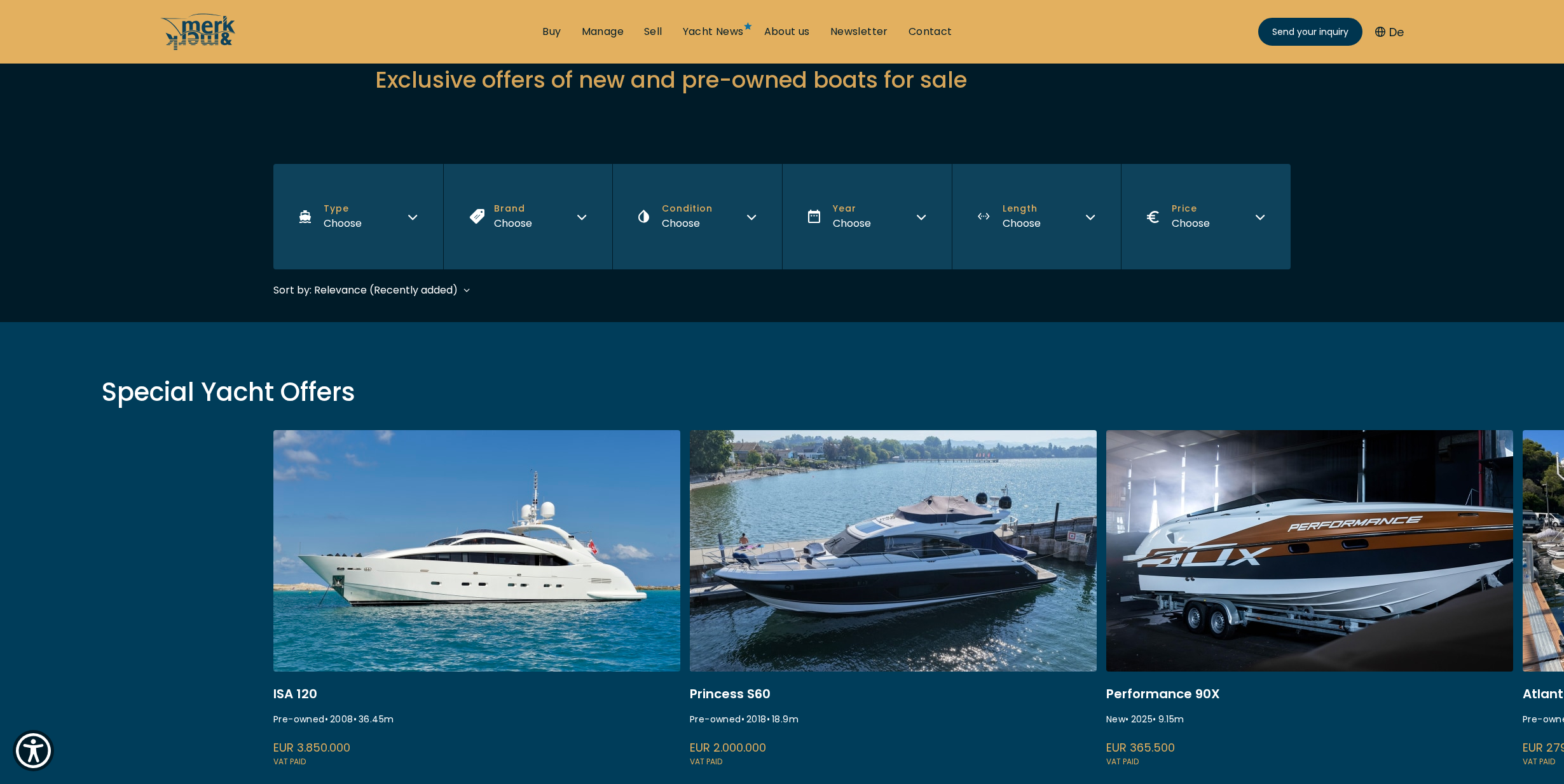
click at [336, 236] on button "Type Choose" at bounding box center [358, 216] width 169 height 105
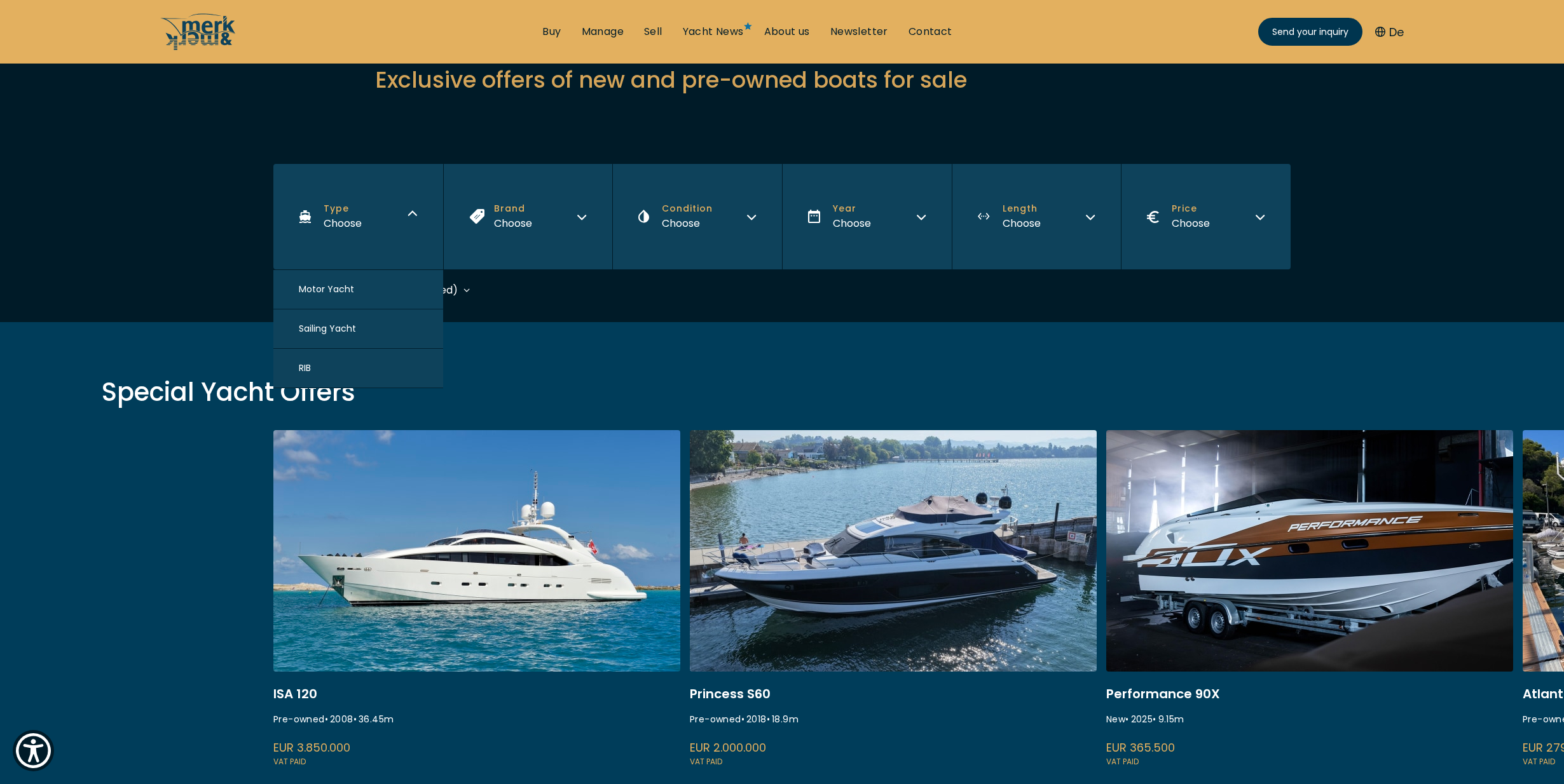
drag, startPoint x: 340, startPoint y: 236, endPoint x: 382, endPoint y: 234, distance: 42.0
click at [340, 236] on button "Type Choose" at bounding box center [358, 216] width 169 height 105
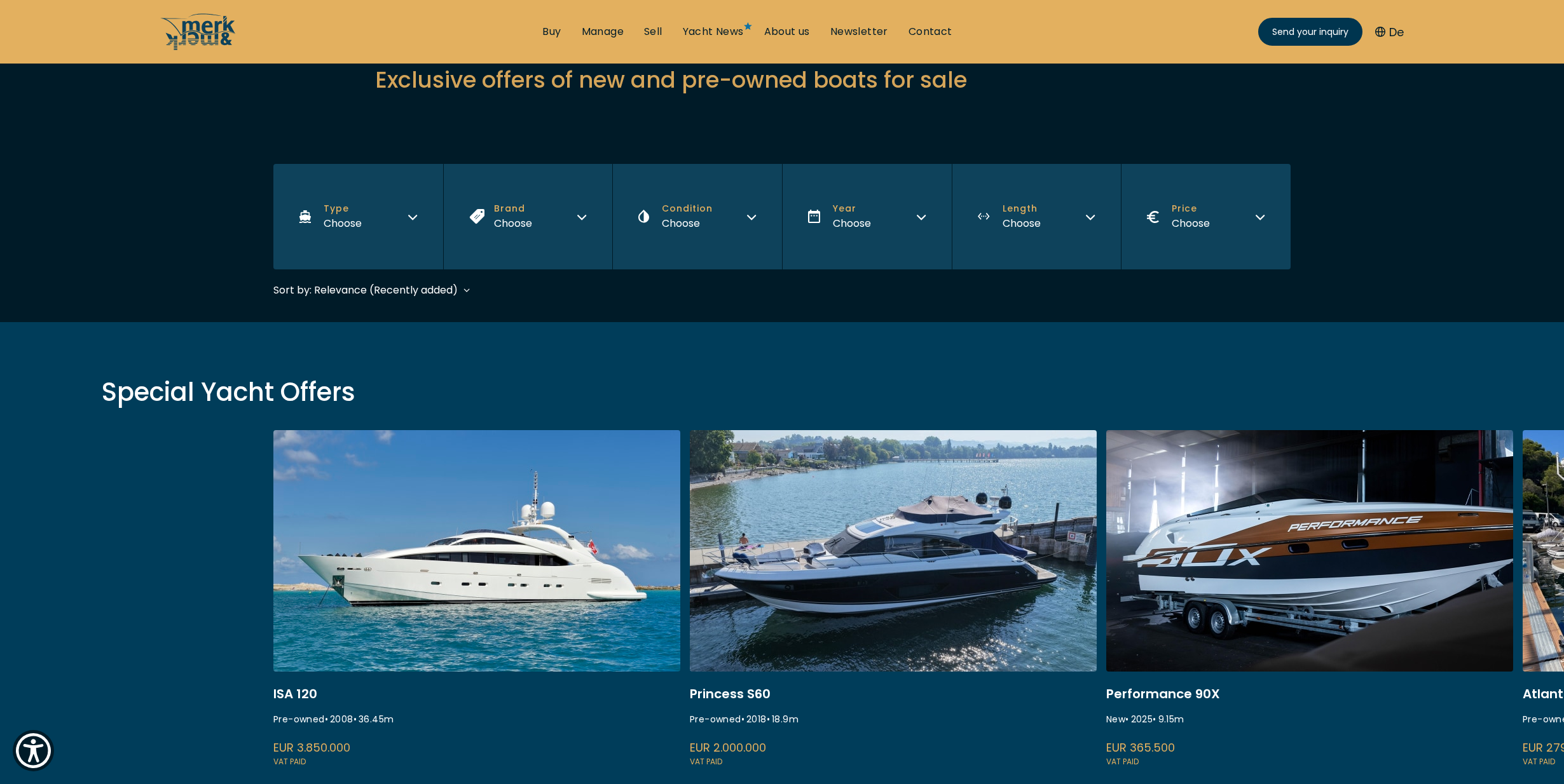
click at [517, 226] on div "Choose" at bounding box center [513, 224] width 38 height 16
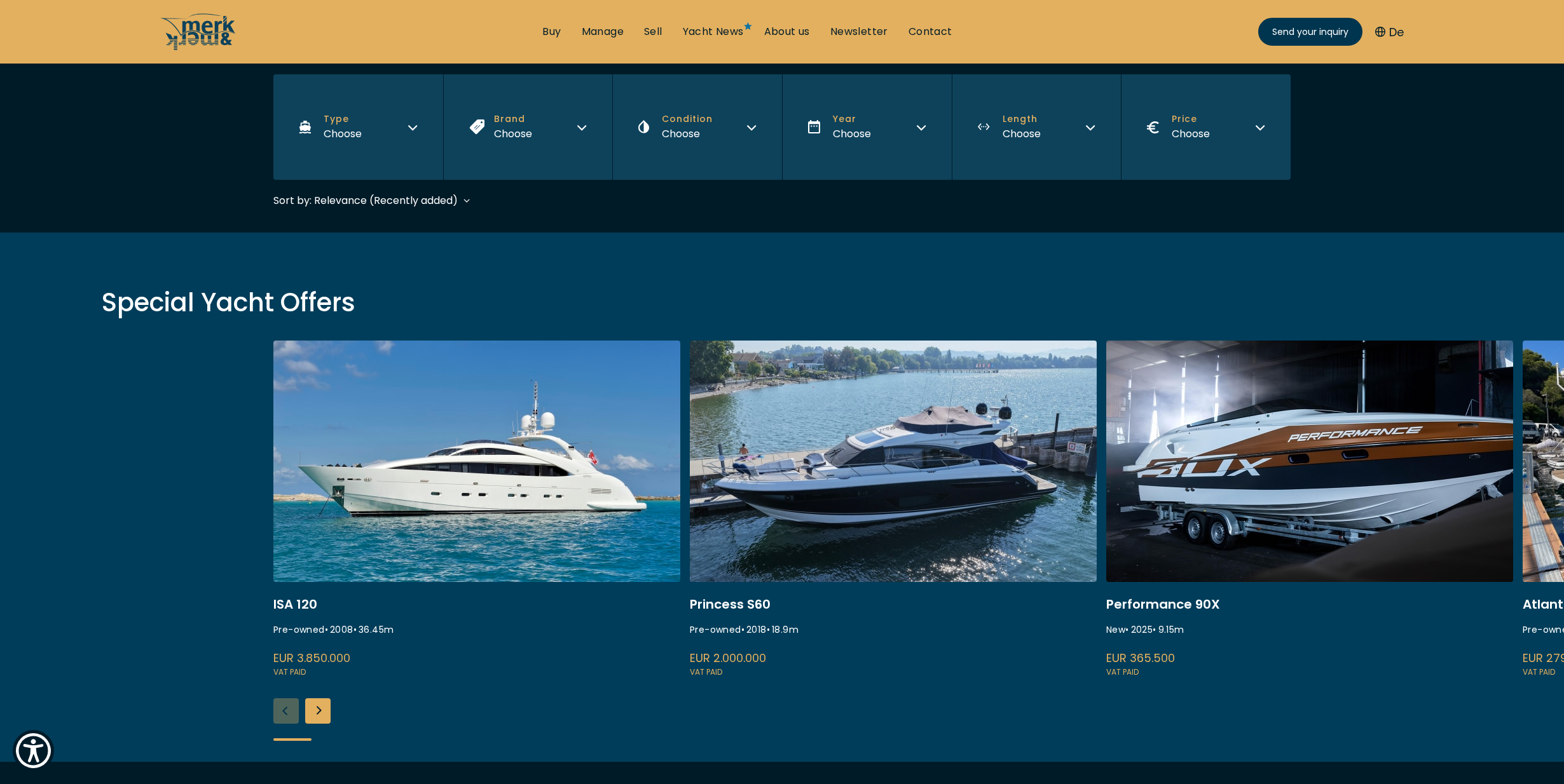
scroll to position [281, 0]
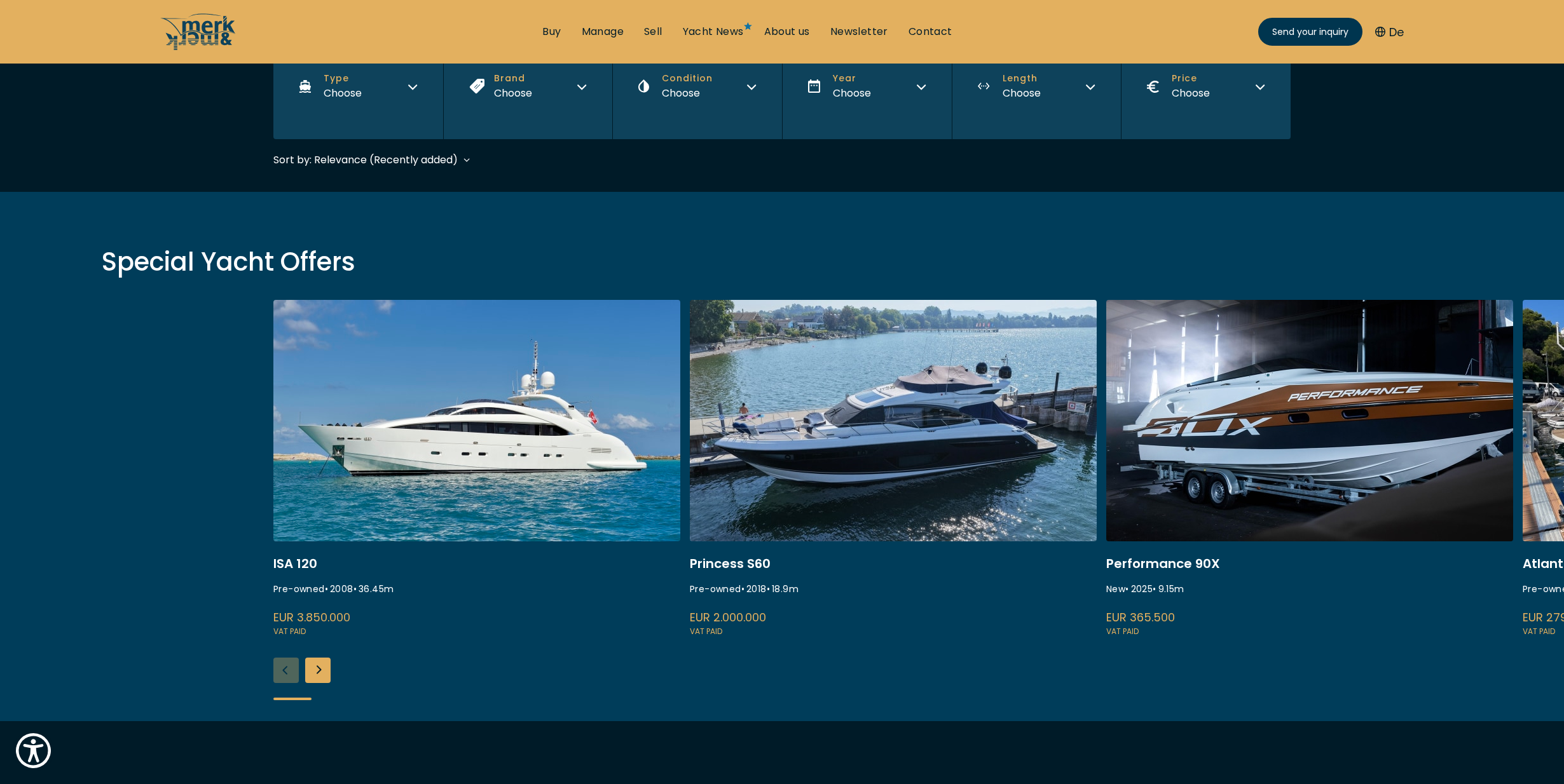
click at [540, 93] on button "Brand Choose" at bounding box center [528, 86] width 169 height 105
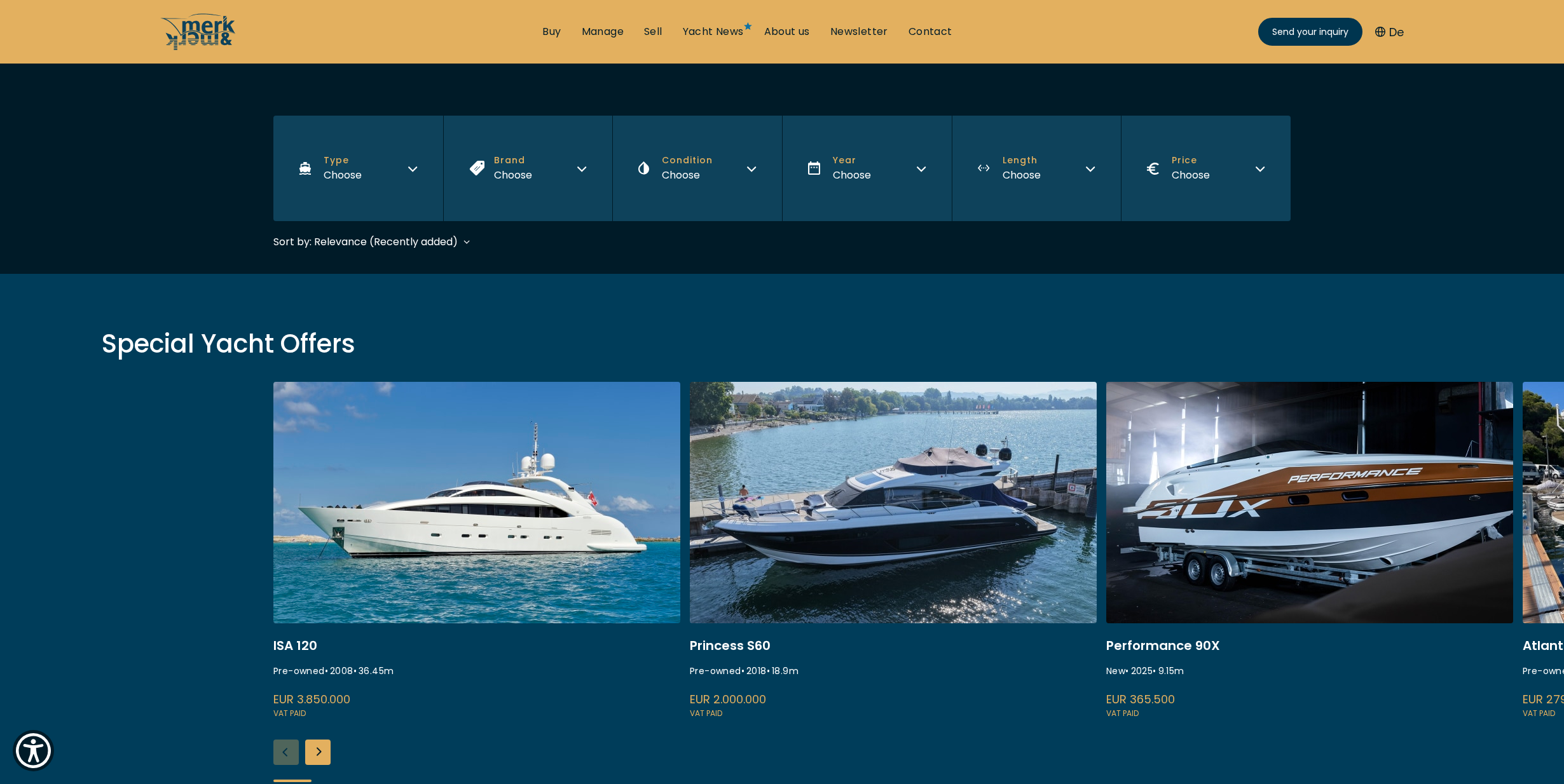
scroll to position [198, 0]
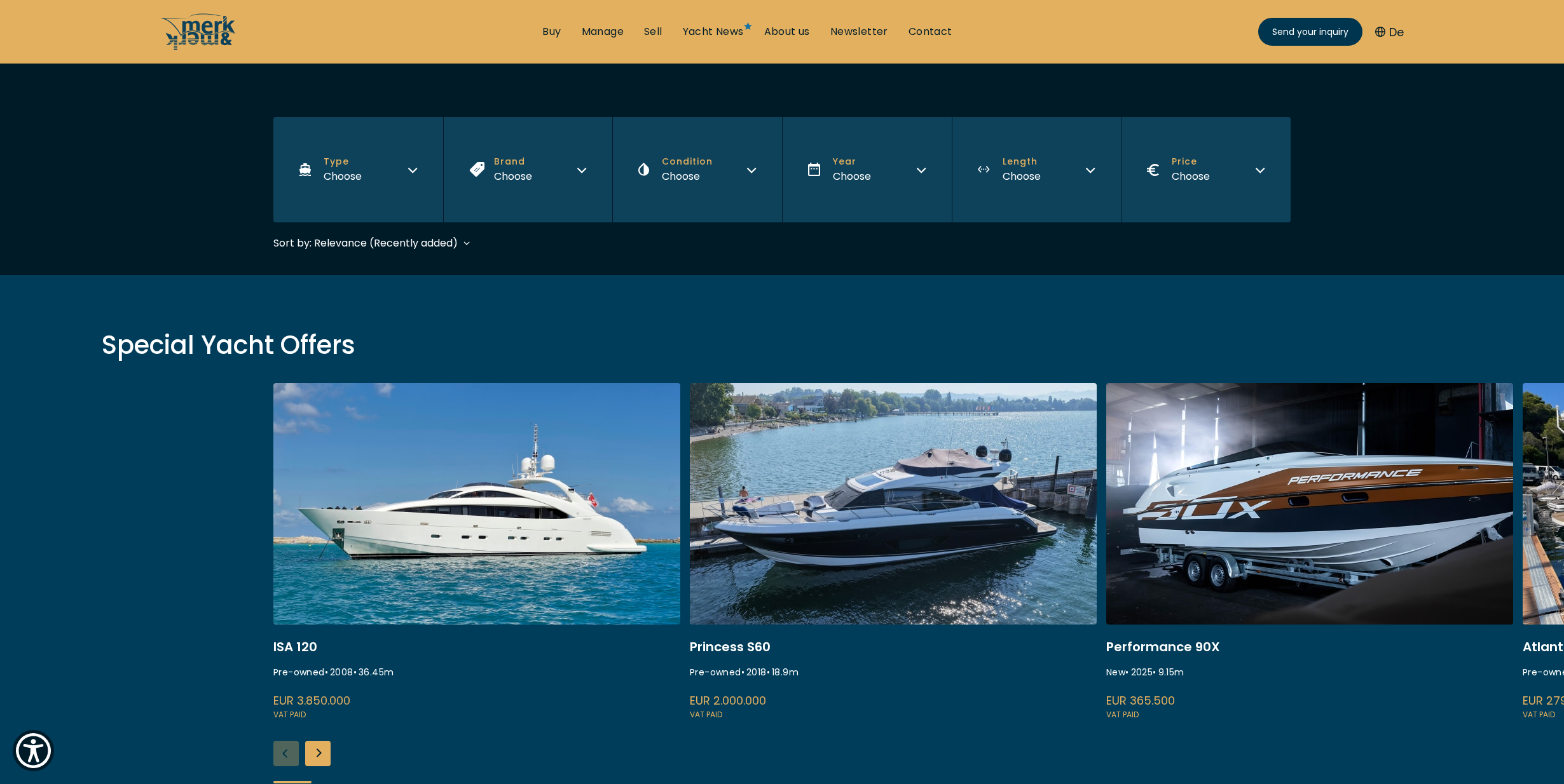
click at [549, 179] on button "Brand Choose" at bounding box center [528, 169] width 169 height 105
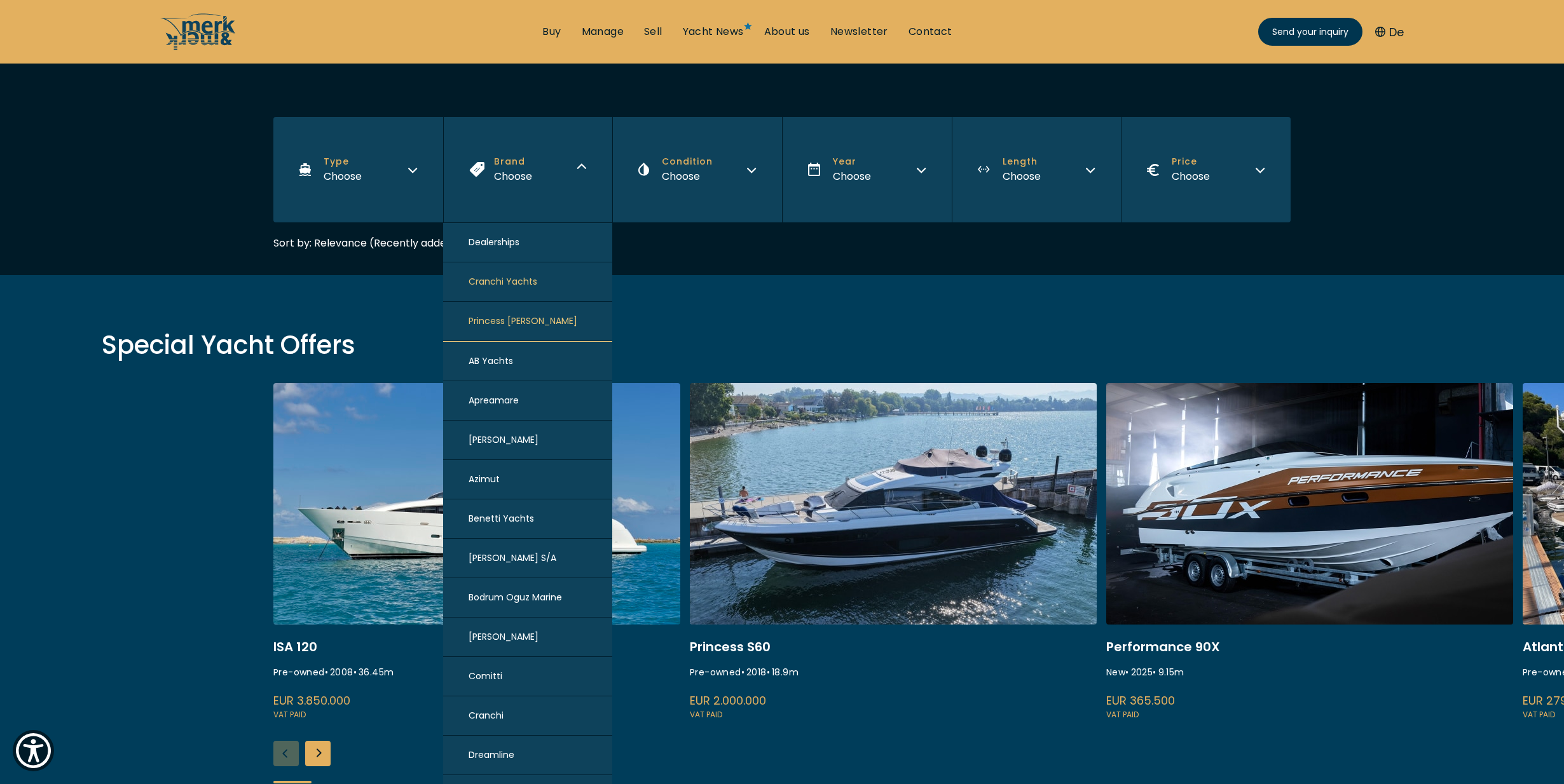
scroll to position [196, 0]
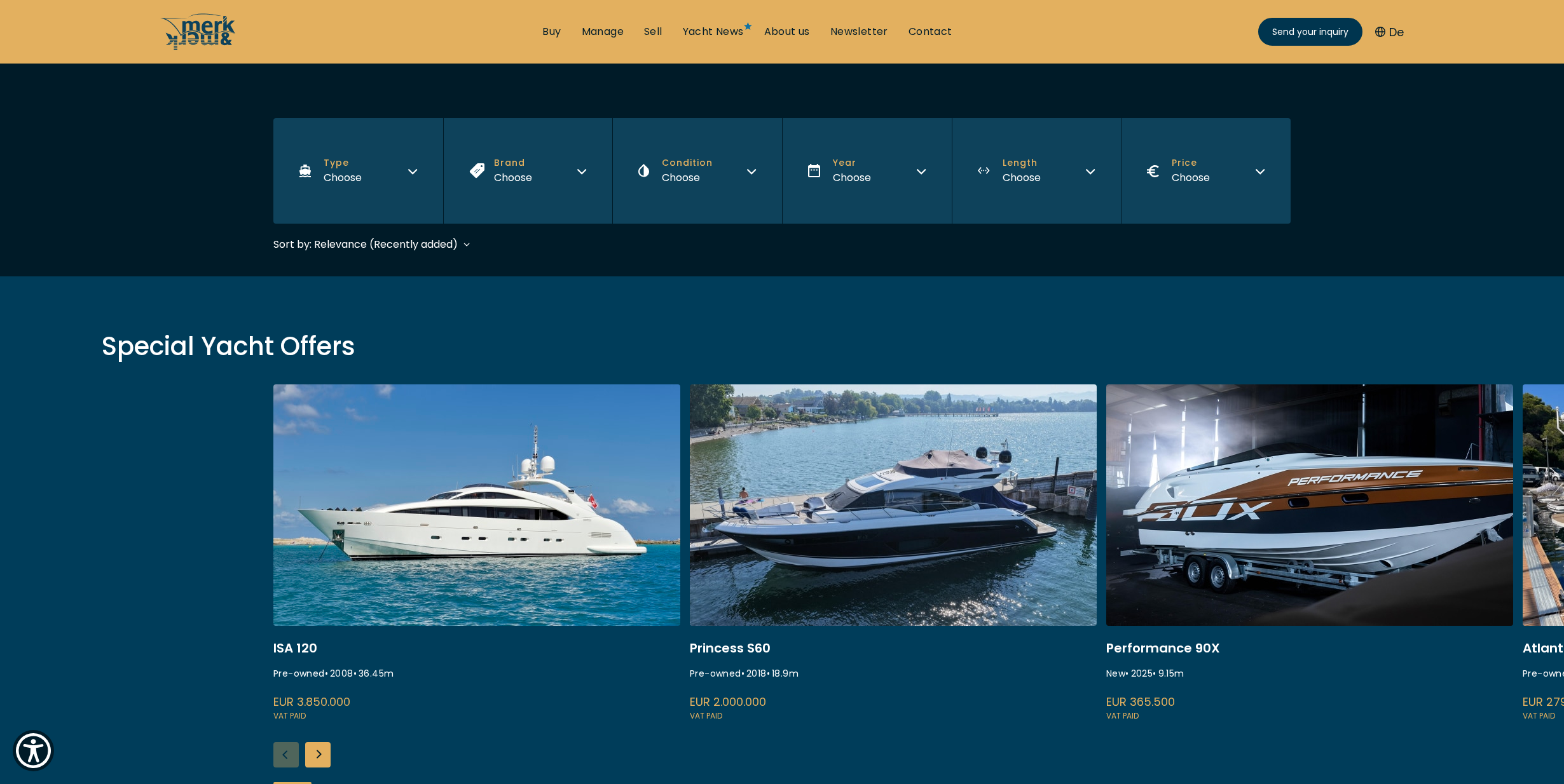
click at [549, 179] on button "Brand Choose" at bounding box center [528, 171] width 169 height 105
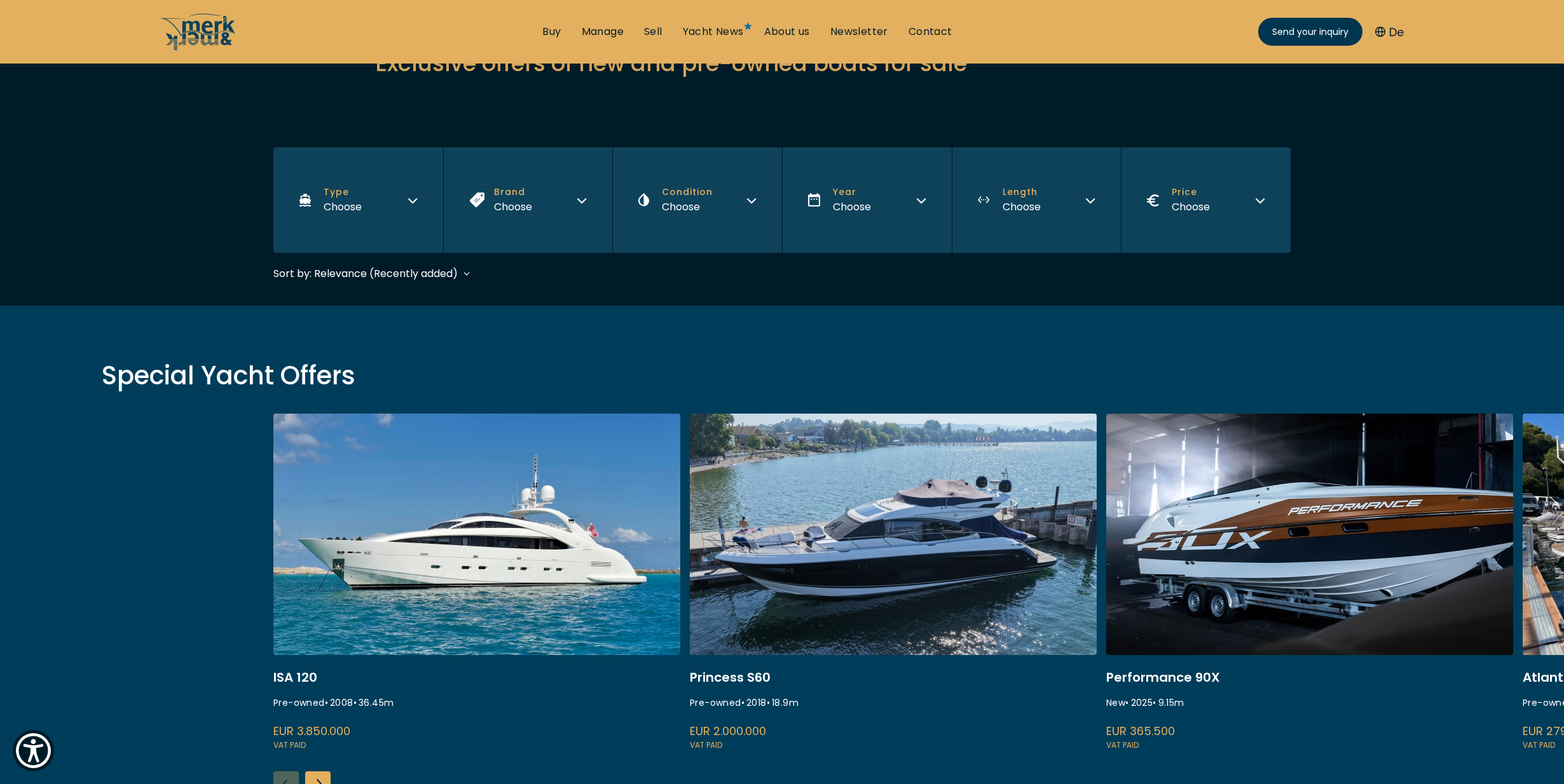
scroll to position [167, 0]
click at [546, 204] on button "Brand Choose" at bounding box center [528, 200] width 169 height 105
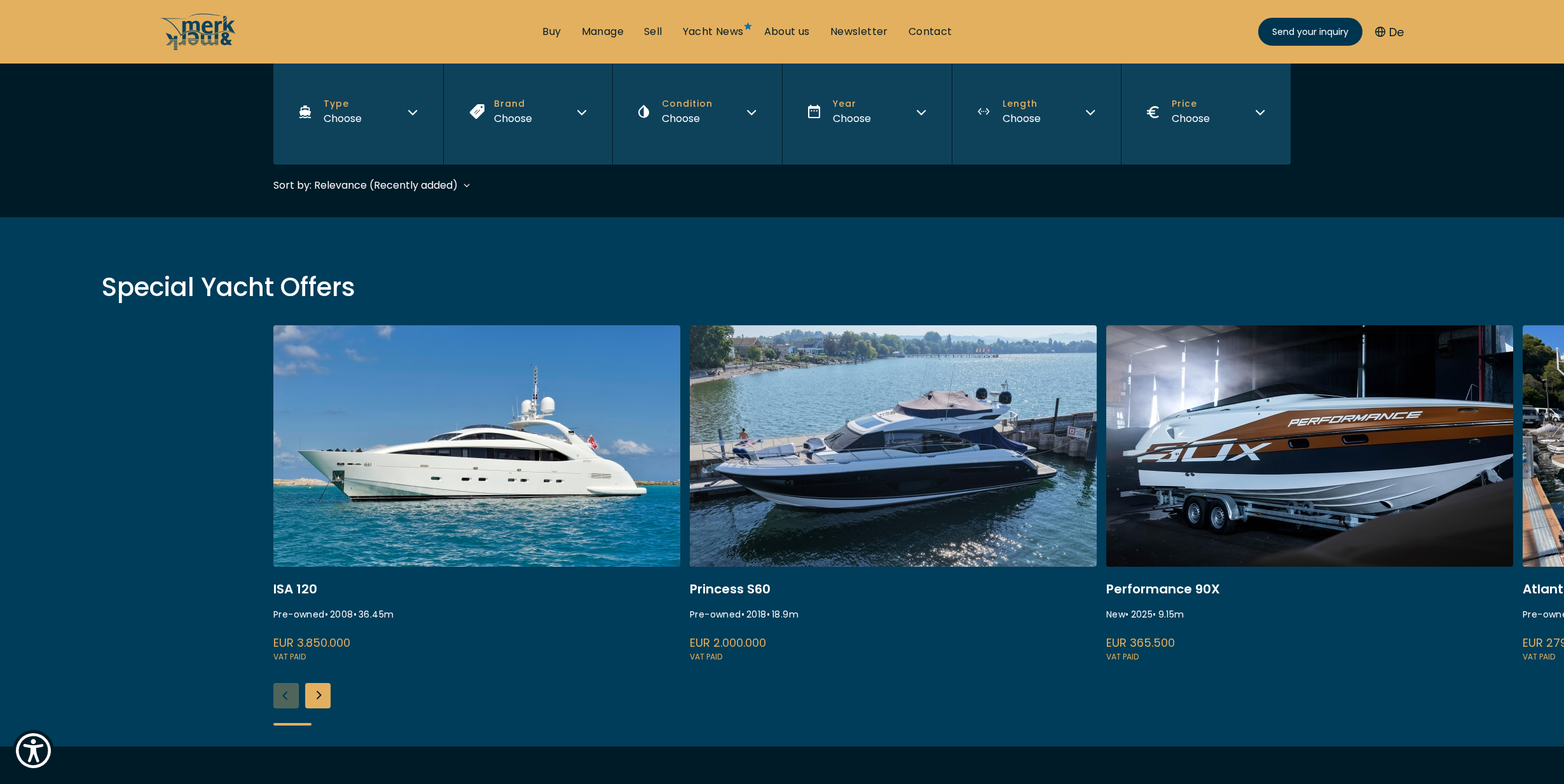
scroll to position [4, 0]
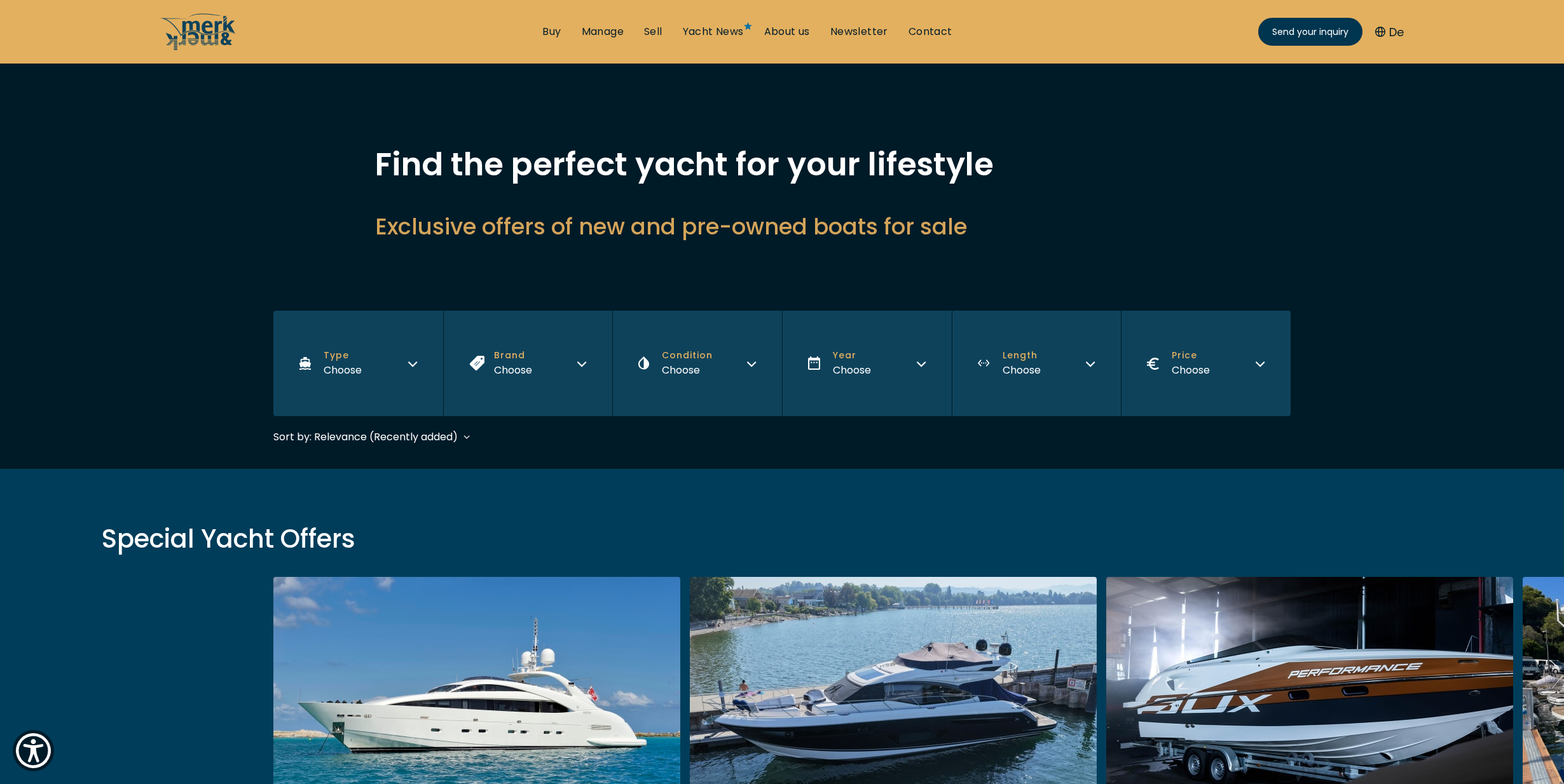
click at [584, 329] on button "Brand Choose" at bounding box center [528, 363] width 169 height 105
